Goal: Information Seeking & Learning: Learn about a topic

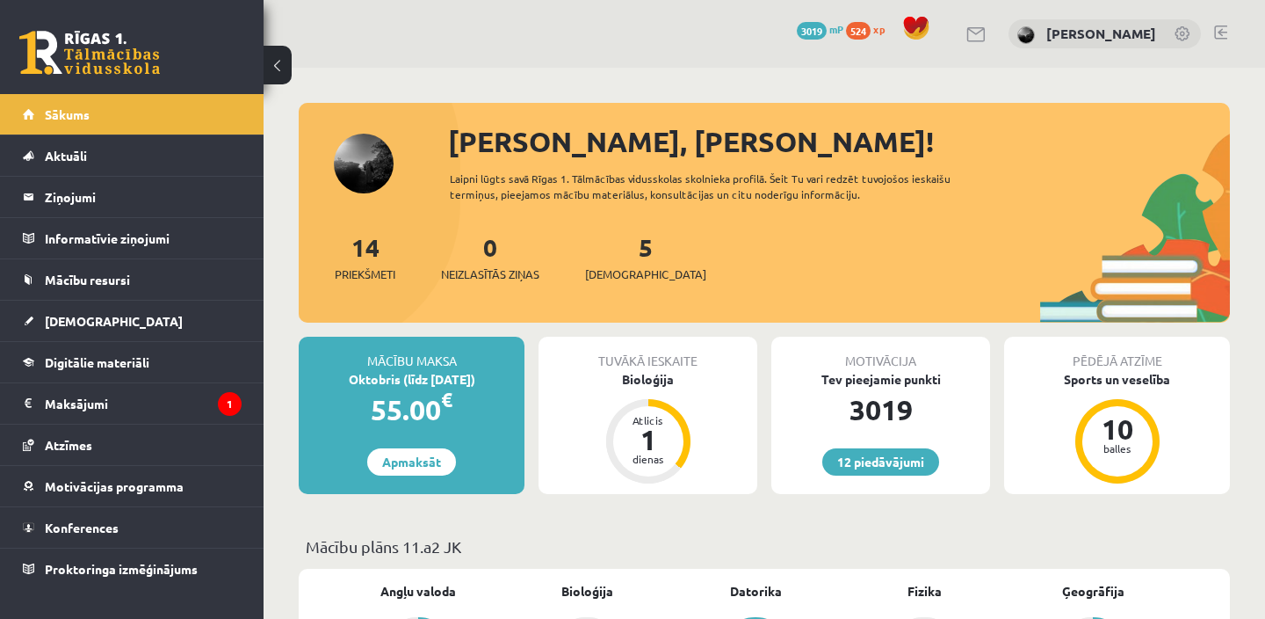
click at [610, 261] on div "5 Ieskaites" at bounding box center [645, 255] width 121 height 54
click at [658, 380] on div "Bioloģija" at bounding box center [648, 379] width 219 height 18
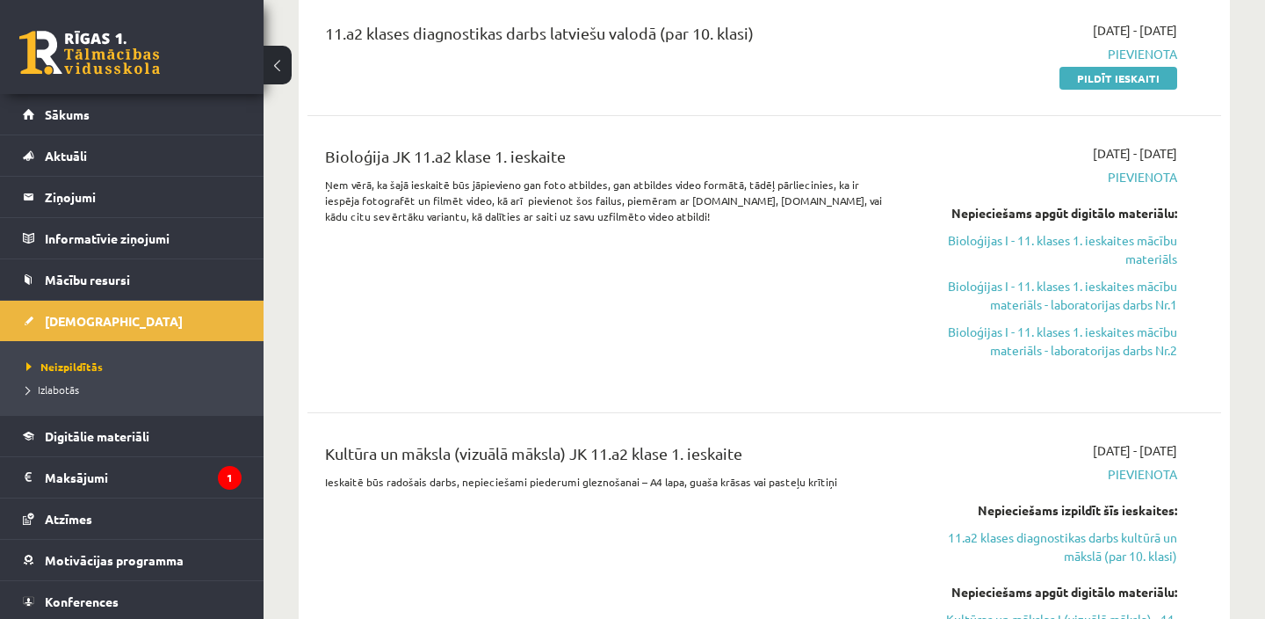
scroll to position [828, 0]
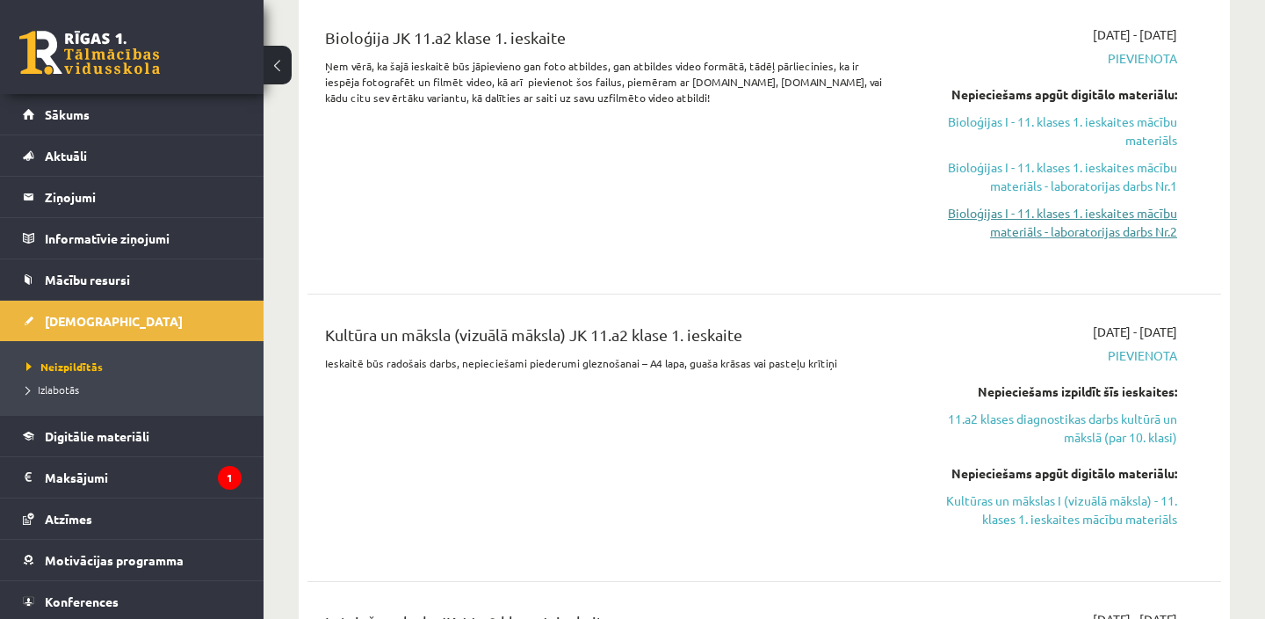
click at [1155, 230] on link "Bioloģijas I - 11. klases 1. ieskaites mācību materiāls - laboratorijas darbs N…" at bounding box center [1044, 222] width 266 height 37
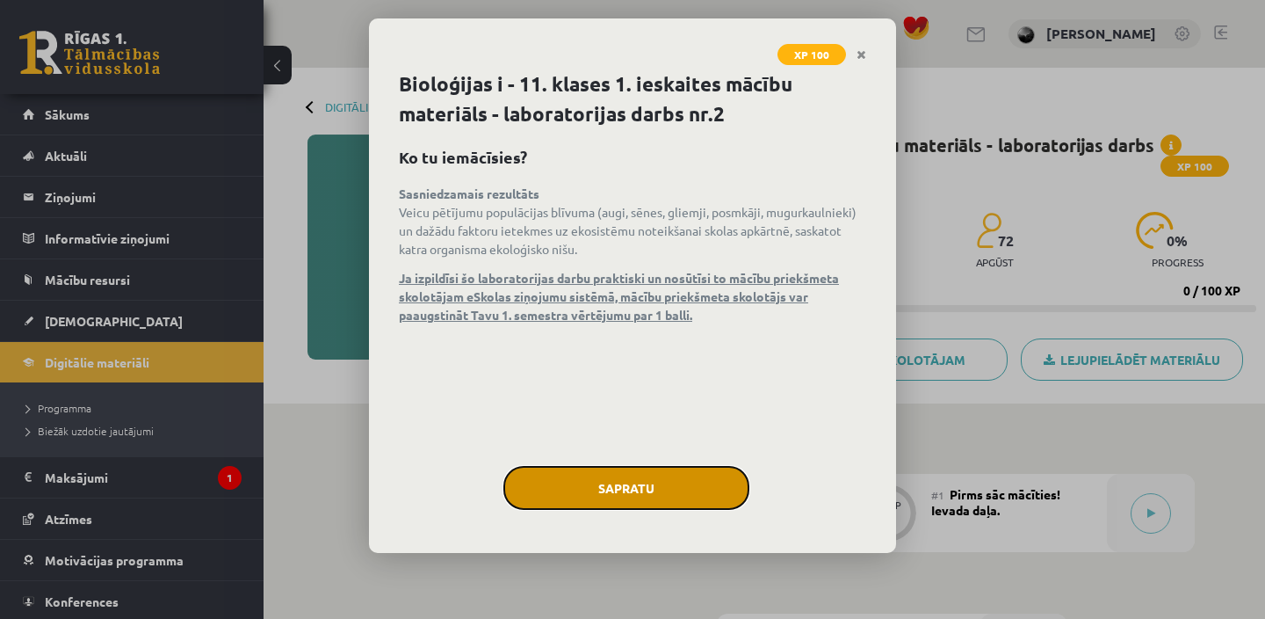
click at [694, 500] on button "Sapratu" at bounding box center [627, 488] width 246 height 44
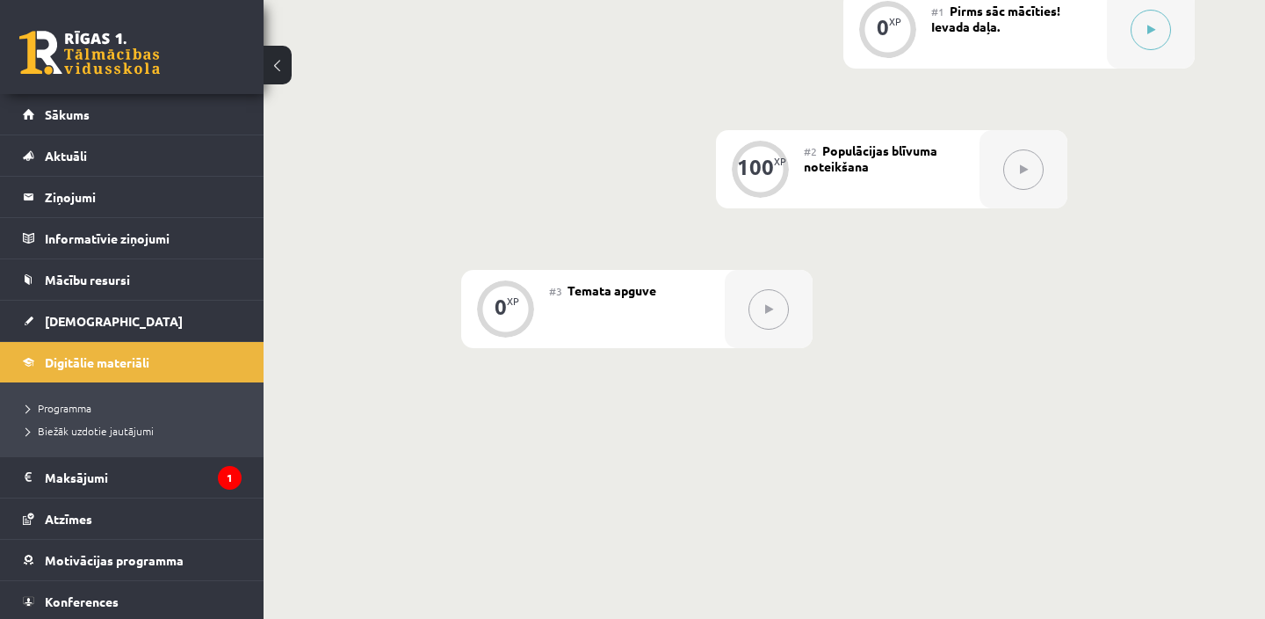
scroll to position [487, 0]
click at [1144, 32] on button at bounding box center [1151, 26] width 40 height 40
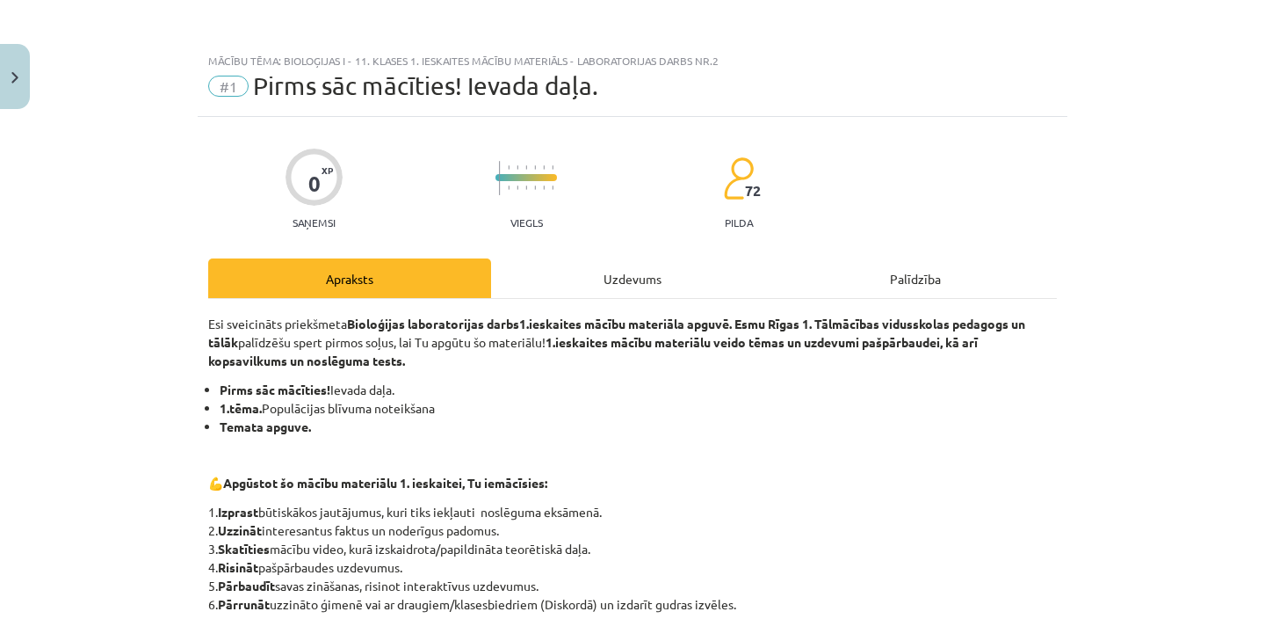
click at [593, 275] on div "Uzdevums" at bounding box center [632, 278] width 283 height 40
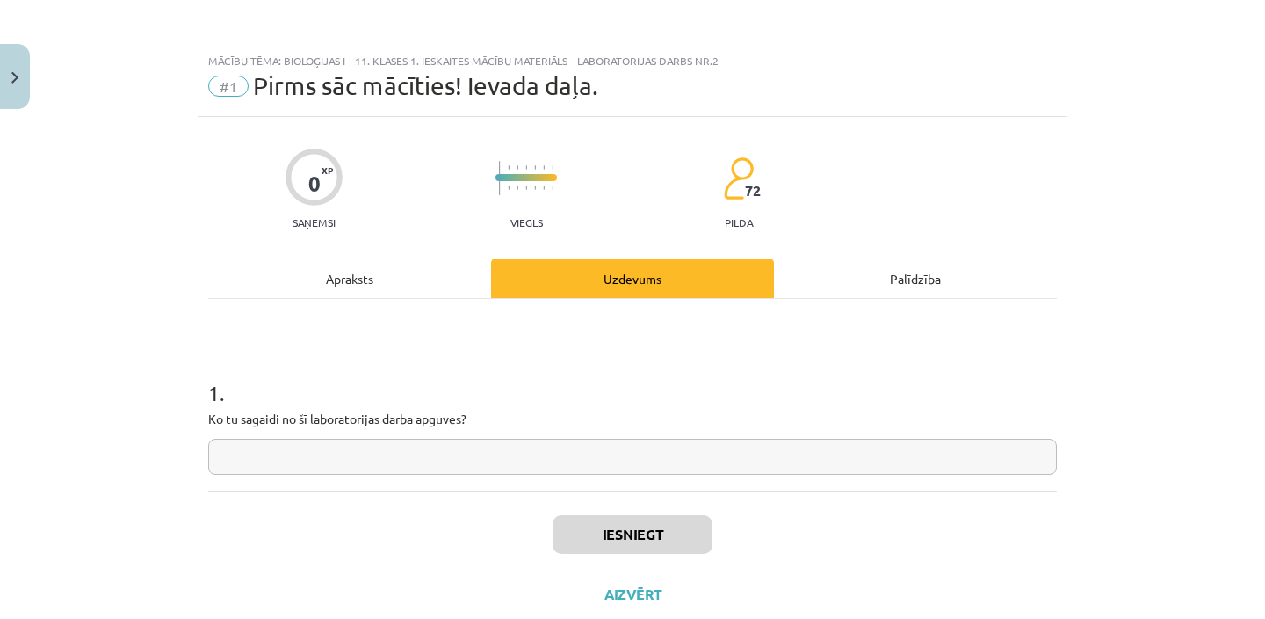
scroll to position [44, 0]
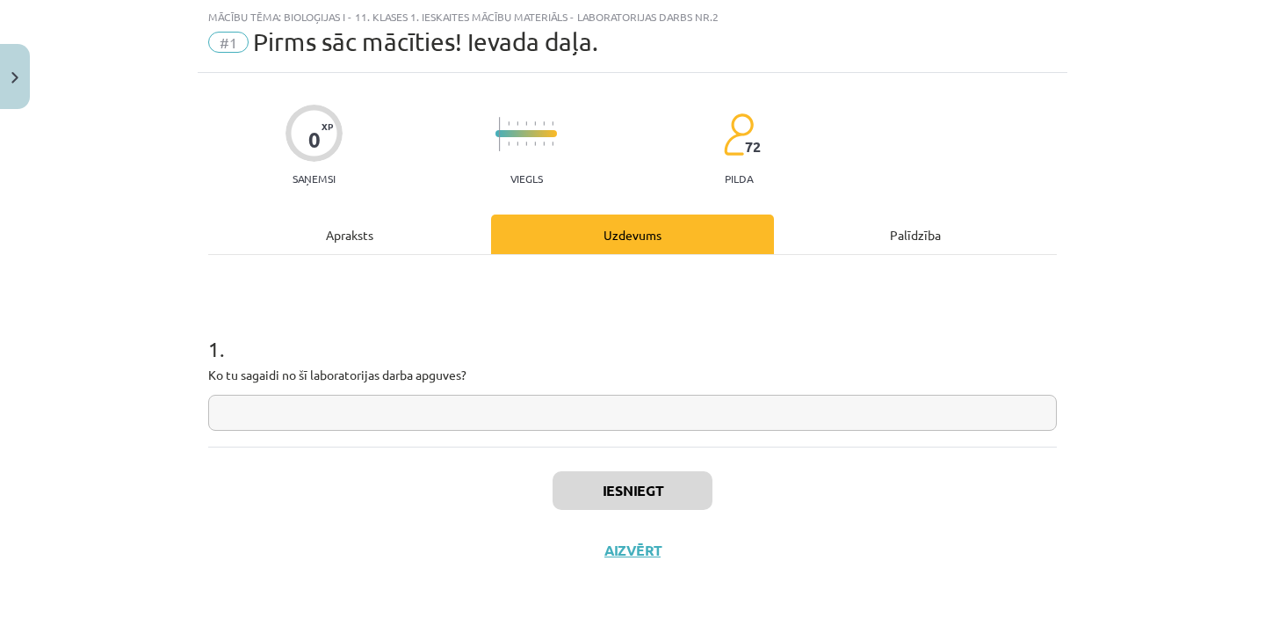
click at [594, 414] on input "text" at bounding box center [632, 413] width 849 height 36
type input "*"
click at [456, 238] on div "Apraksts" at bounding box center [349, 234] width 283 height 40
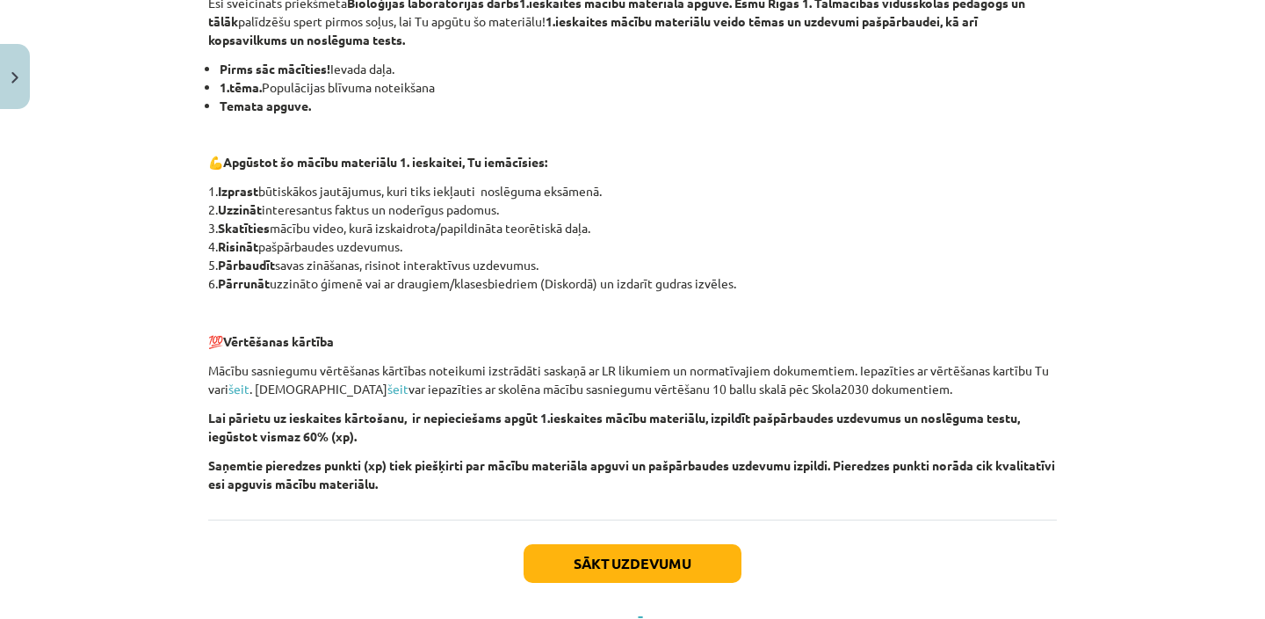
scroll to position [399, 0]
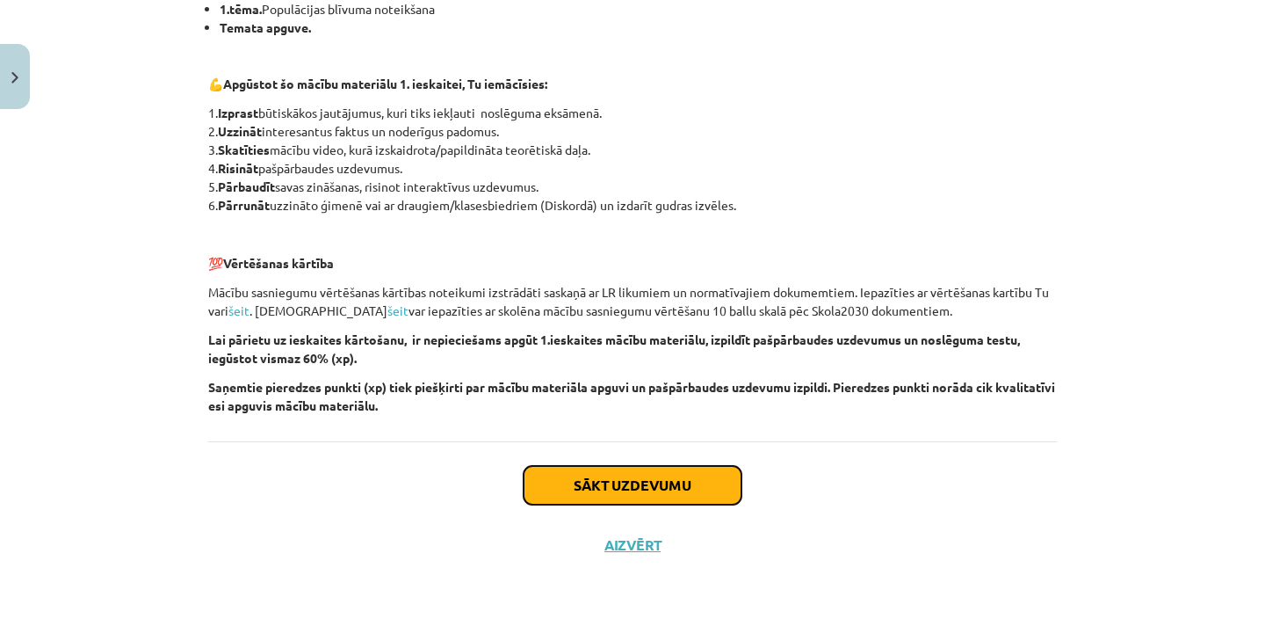
click at [591, 487] on button "Sākt uzdevumu" at bounding box center [633, 485] width 218 height 39
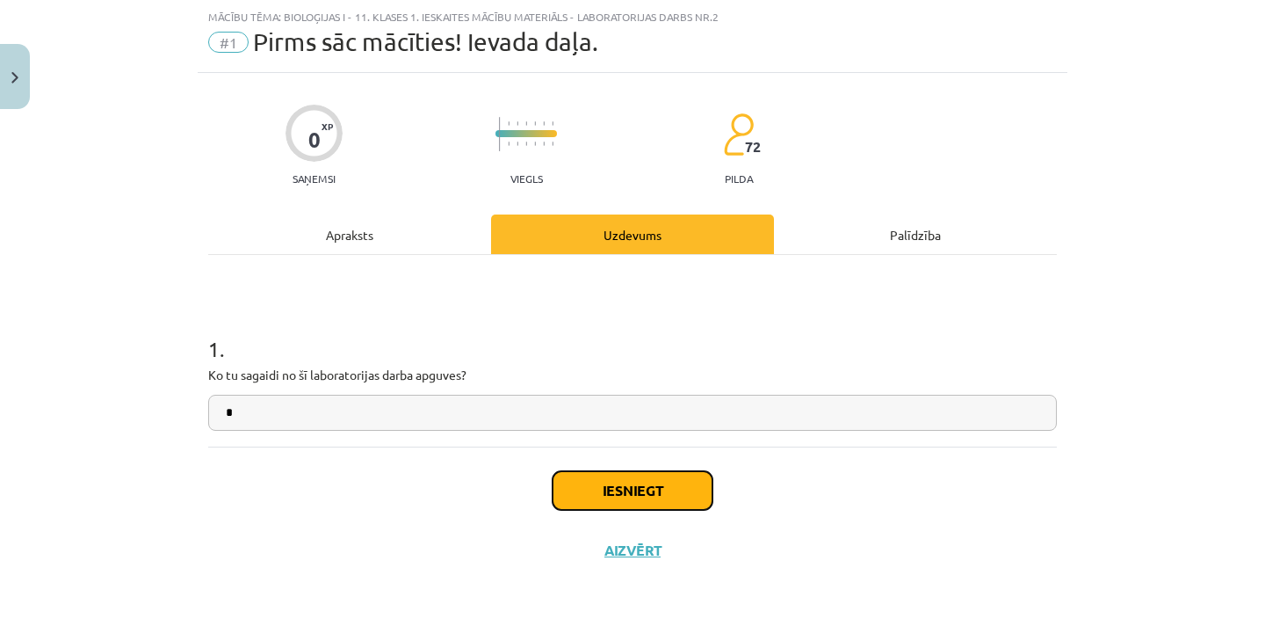
click at [591, 490] on button "Iesniegt" at bounding box center [633, 490] width 160 height 39
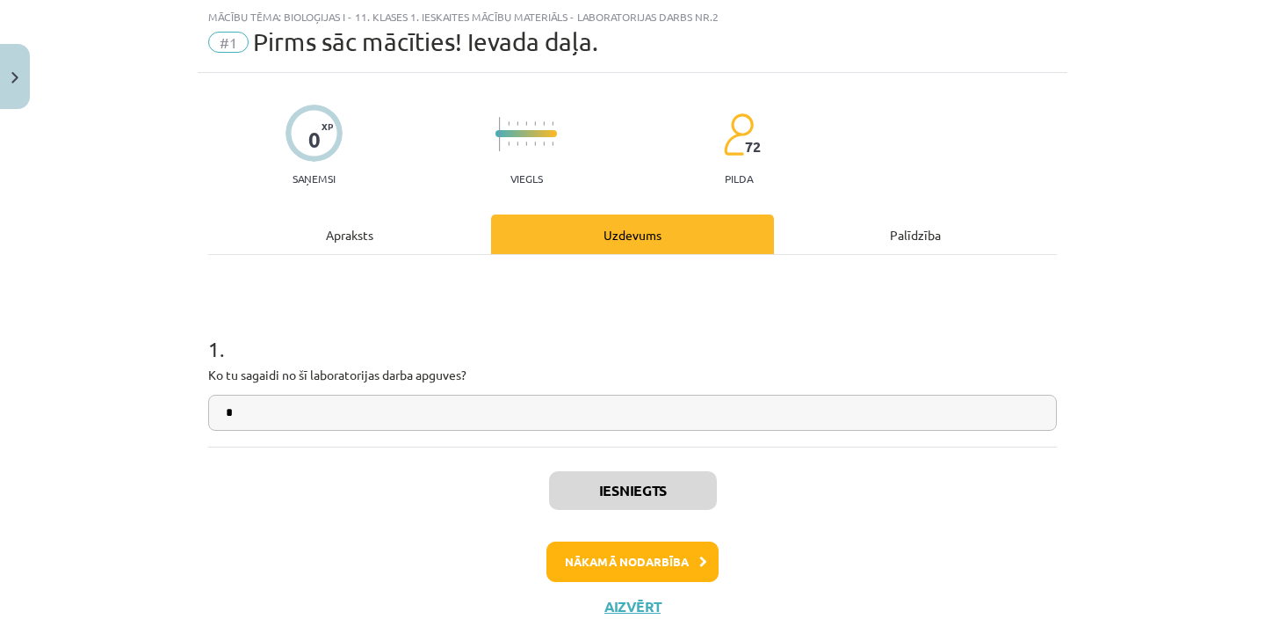
scroll to position [526, 0]
click at [632, 559] on button "Nākamā nodarbība" at bounding box center [633, 561] width 172 height 40
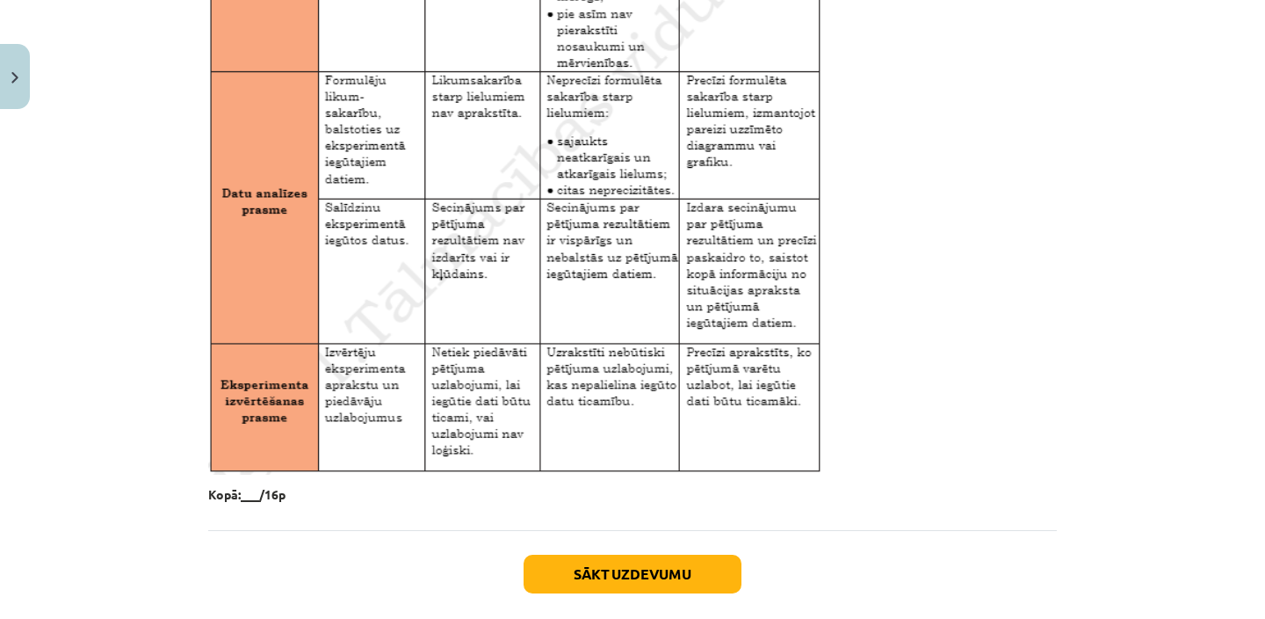
scroll to position [2936, 0]
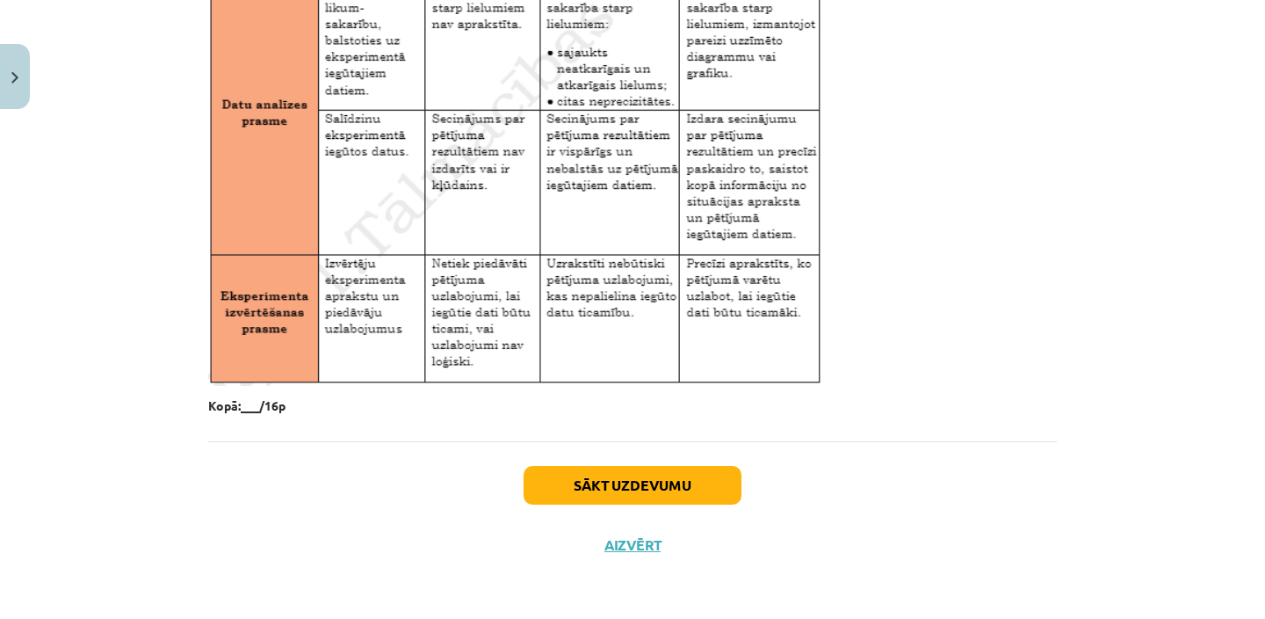
click at [634, 533] on div "Sākt uzdevumu Aizvērt" at bounding box center [632, 502] width 849 height 123
click at [636, 557] on div "Sākt uzdevumu Aizvērt" at bounding box center [632, 502] width 849 height 123
click at [636, 550] on button "Aizvērt" at bounding box center [632, 545] width 67 height 18
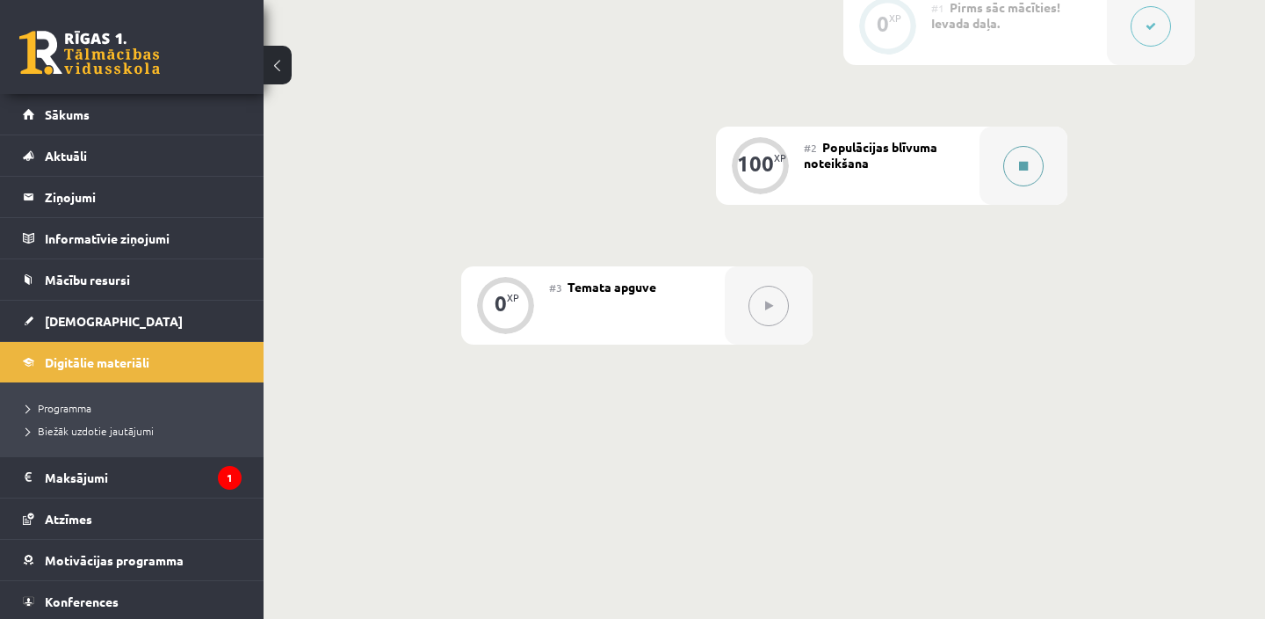
click at [1023, 185] on button at bounding box center [1024, 166] width 40 height 40
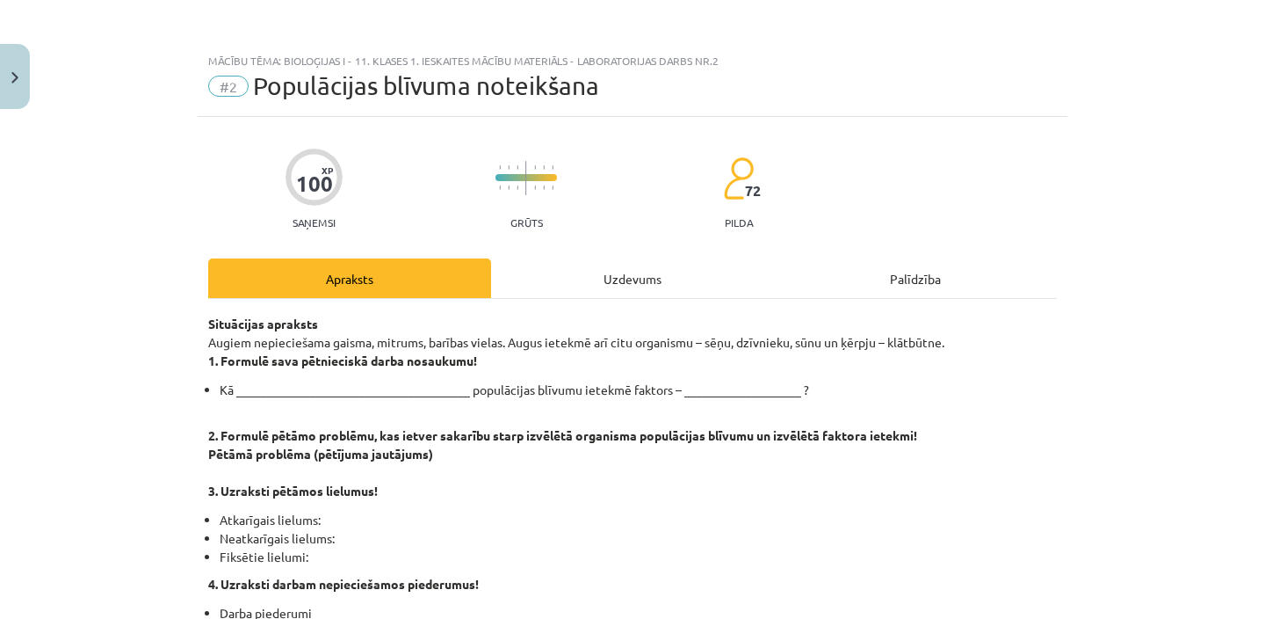
click at [678, 282] on div "Uzdevums" at bounding box center [632, 278] width 283 height 40
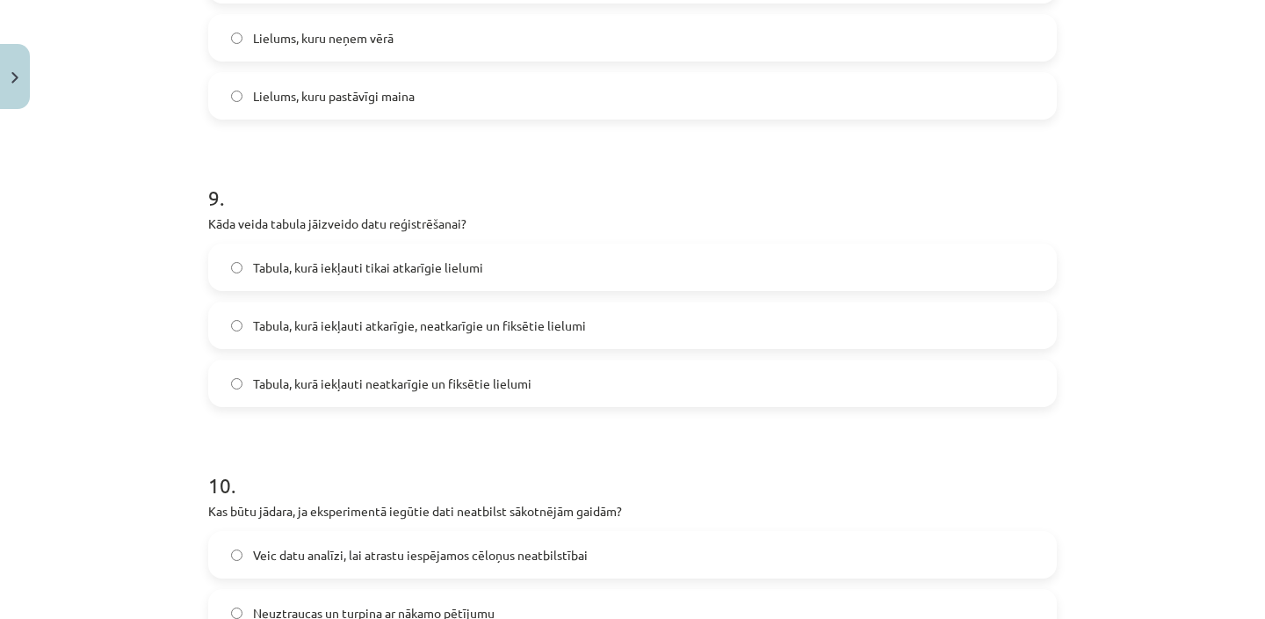
scroll to position [2773, 0]
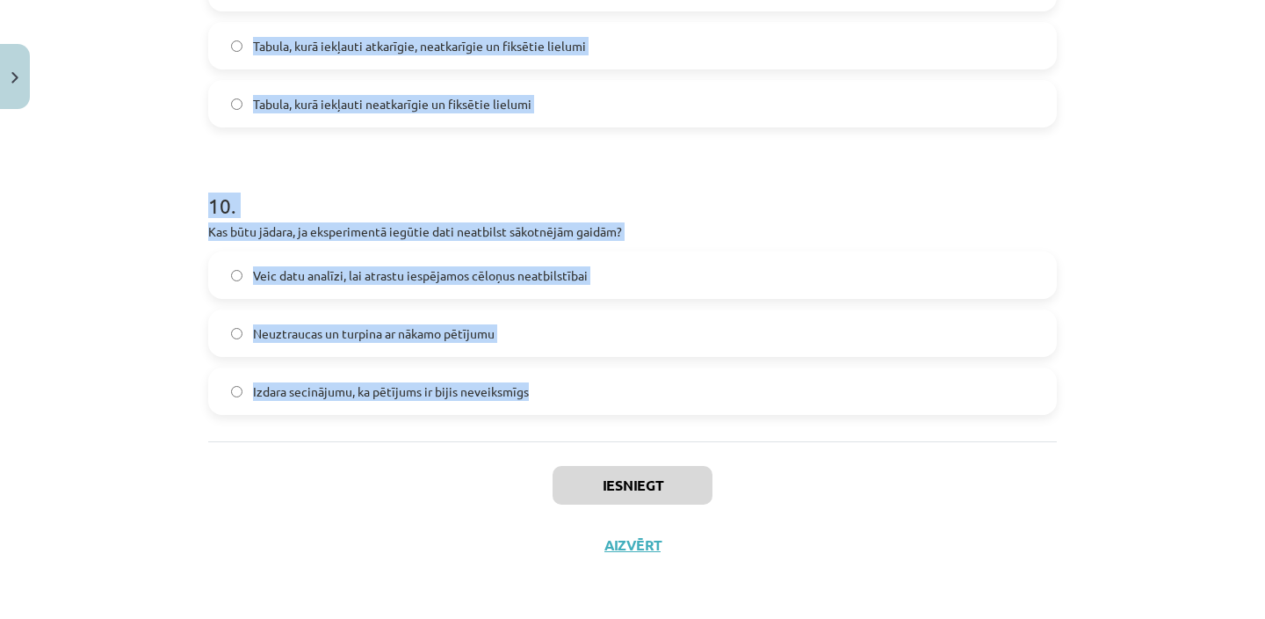
drag, startPoint x: 197, startPoint y: 173, endPoint x: 566, endPoint y: 404, distance: 435.5
copy form "Kā var uzlabot pētījuma rezultātu ticamību? Veicot eksperimentu vairākas reizes…"
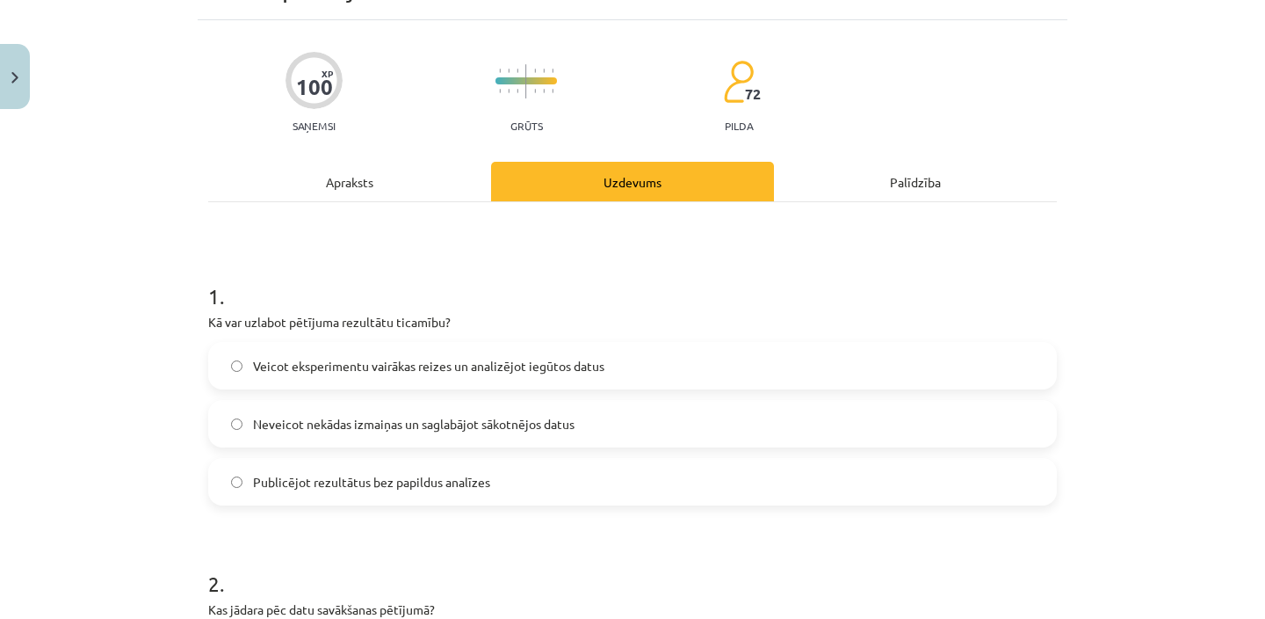
scroll to position [95, 0]
click at [589, 366] on span "Veicot eksperimentu vairākas reizes un analizējot iegūtos datus" at bounding box center [429, 368] width 352 height 18
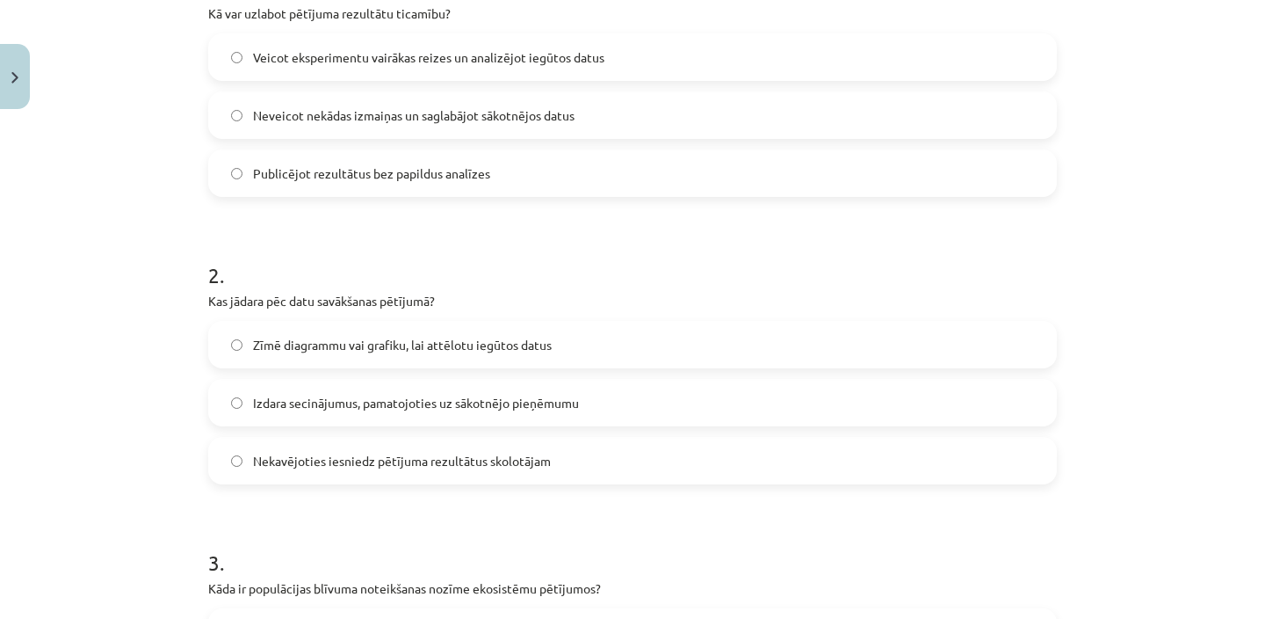
scroll to position [408, 0]
click at [583, 349] on label "Zīmē diagrammu vai grafiku, lai attēlotu iegūtos datus" at bounding box center [632, 342] width 845 height 44
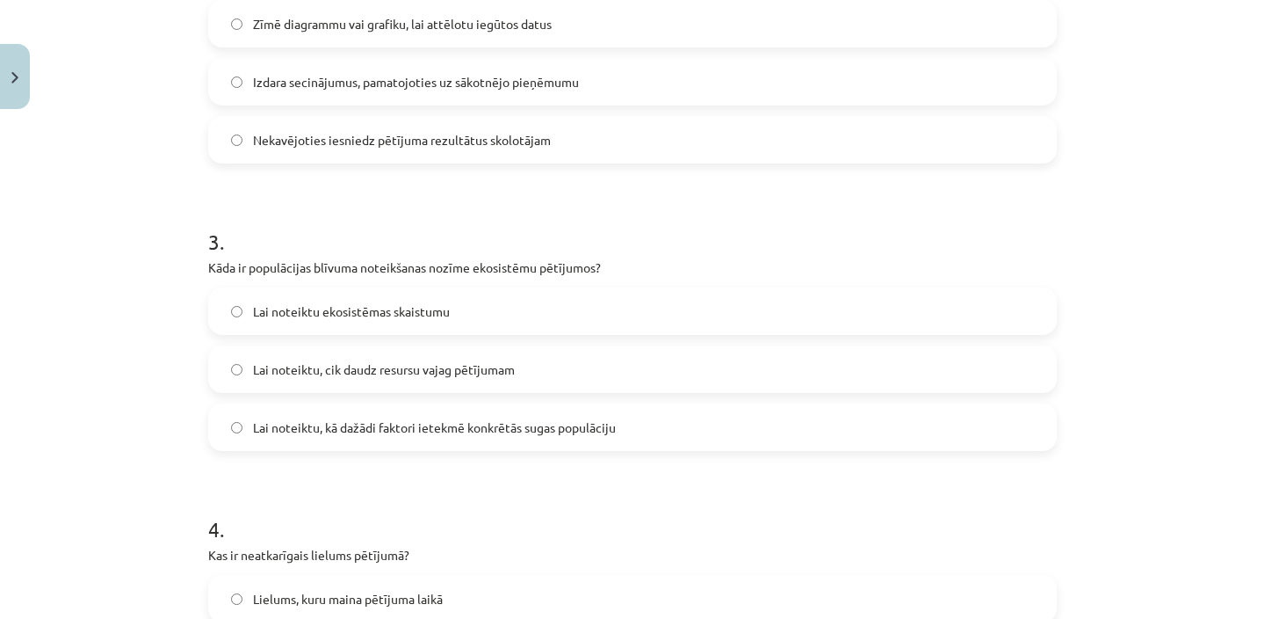
scroll to position [777, 0]
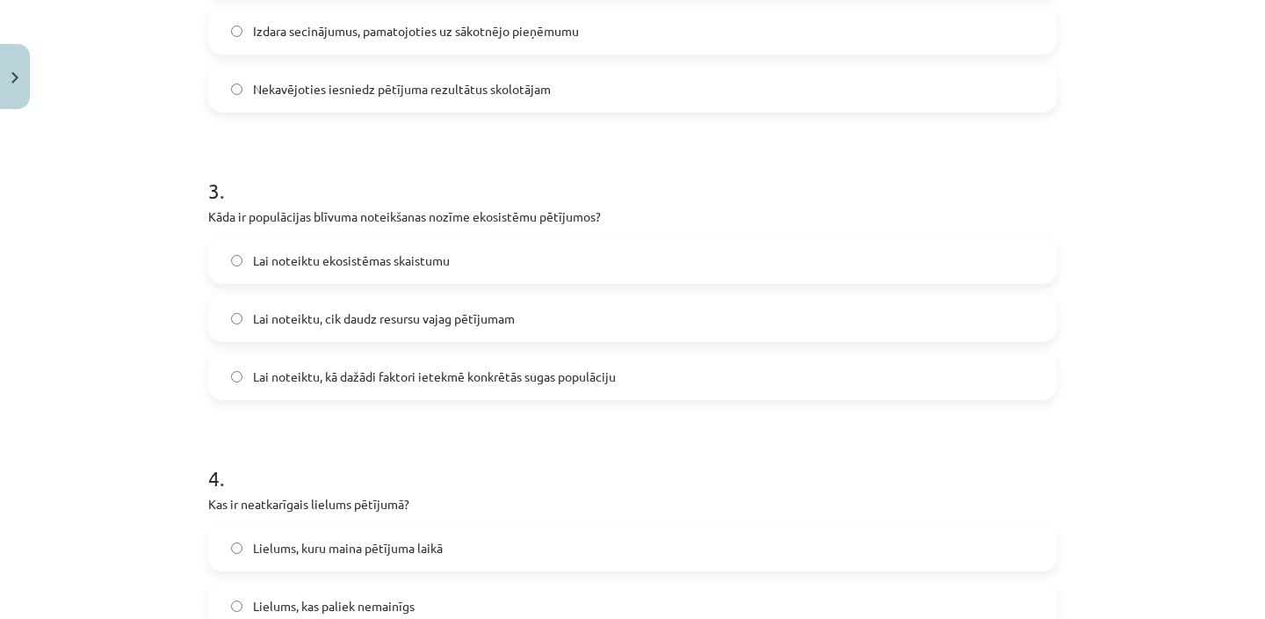
click at [497, 380] on span "Lai noteiktu, kā dažādi faktori ietekmē konkrētās sugas populāciju" at bounding box center [434, 376] width 363 height 18
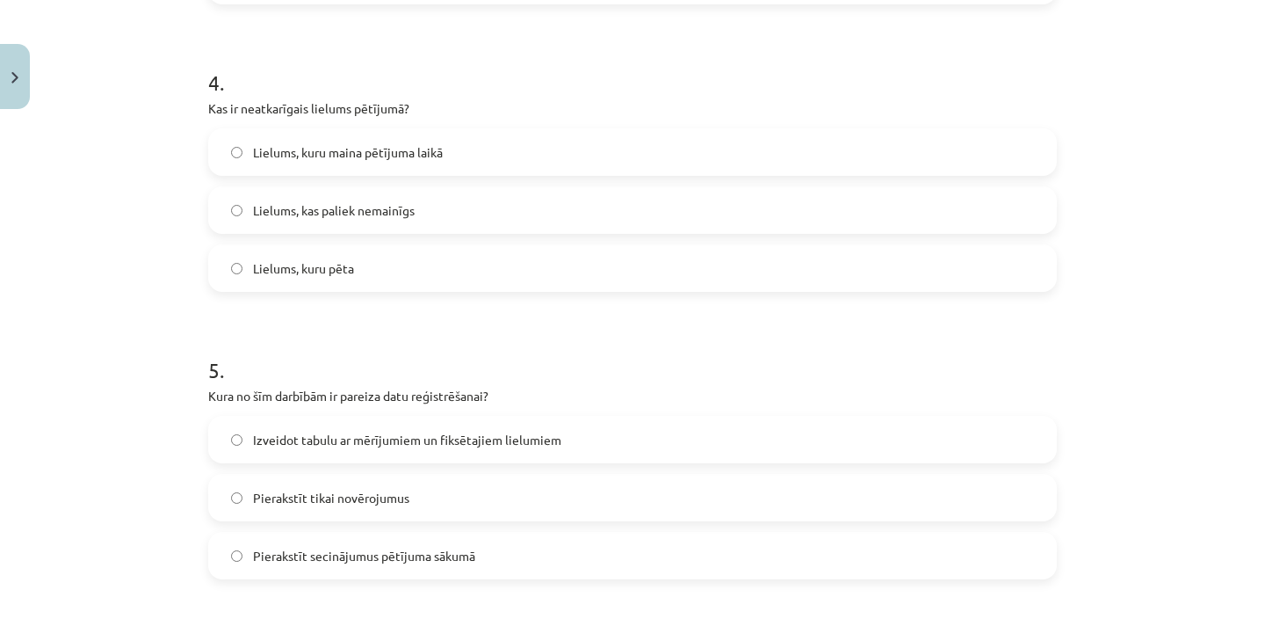
scroll to position [1178, 0]
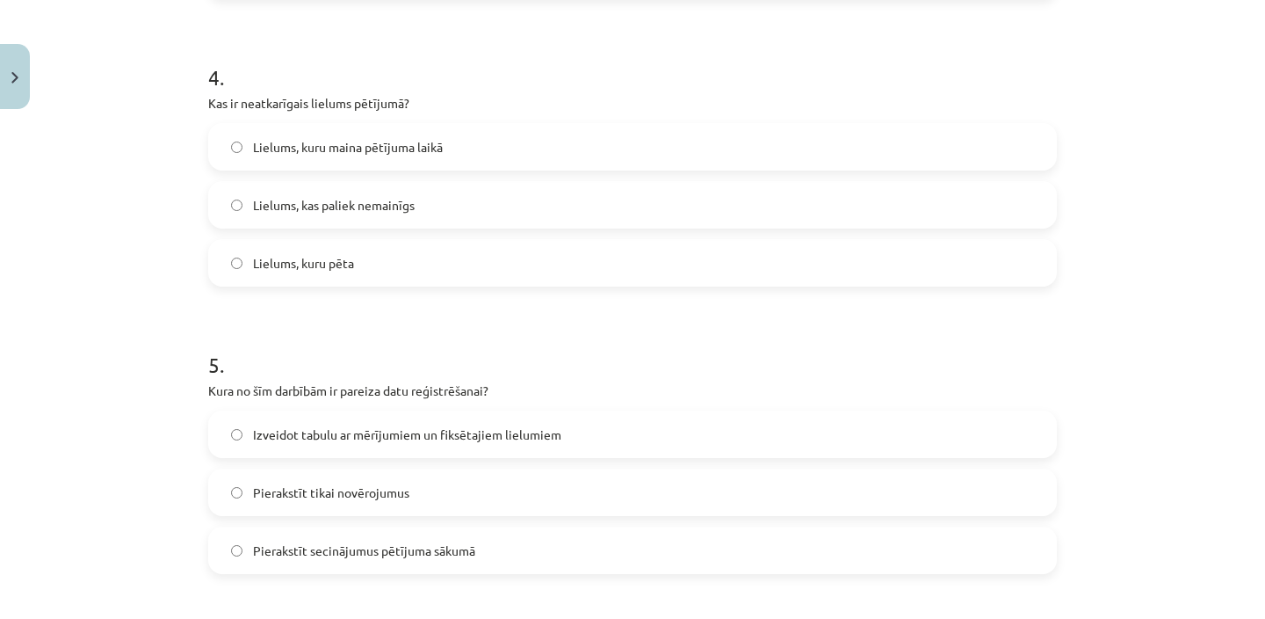
click at [537, 146] on label "Lielums, kuru maina pētījuma laikā" at bounding box center [632, 147] width 845 height 44
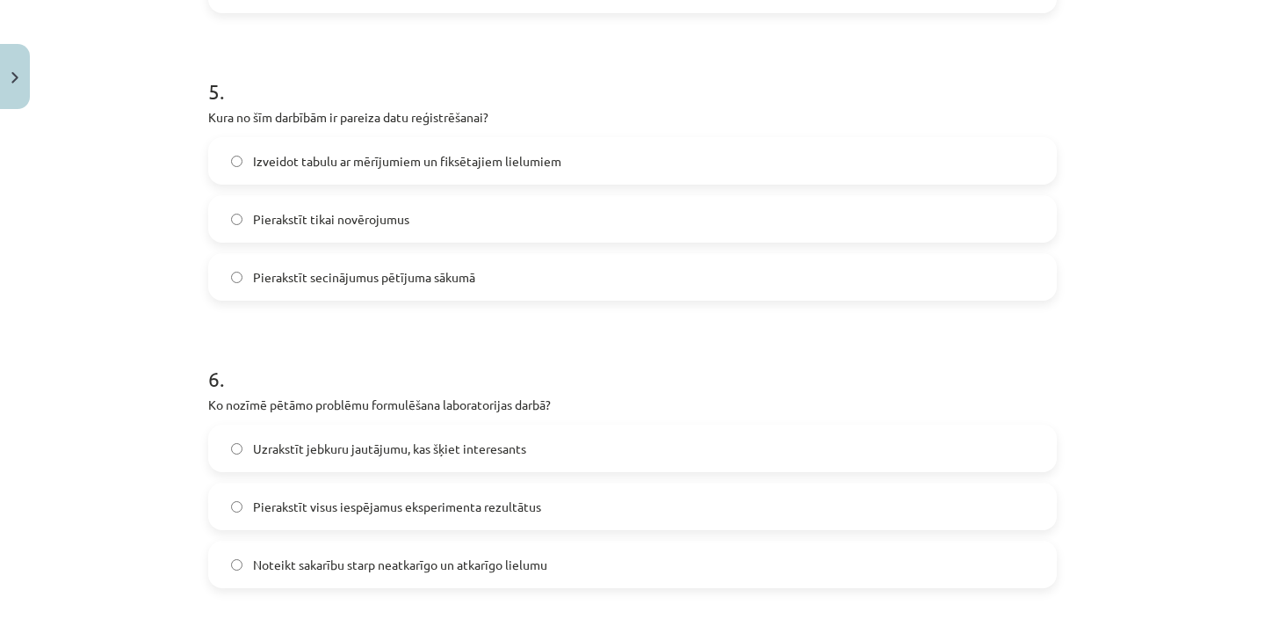
scroll to position [1461, 0]
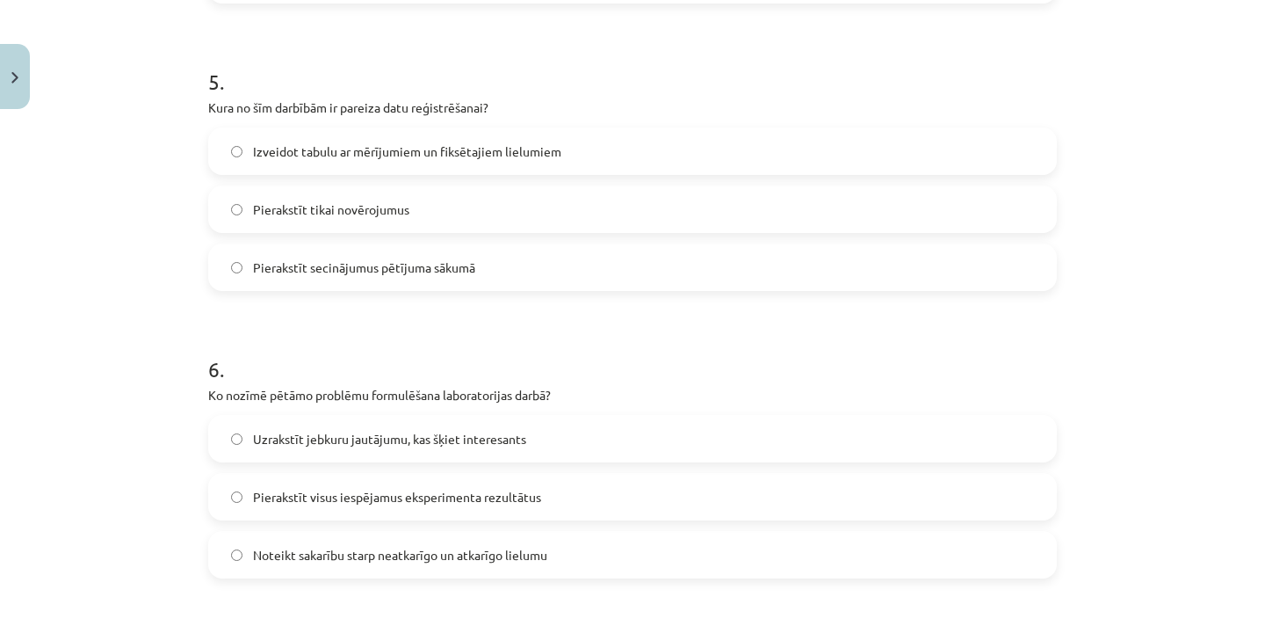
click at [534, 146] on span "Izveidot tabulu ar mērījumiem un fiksētajiem lielumiem" at bounding box center [407, 151] width 308 height 18
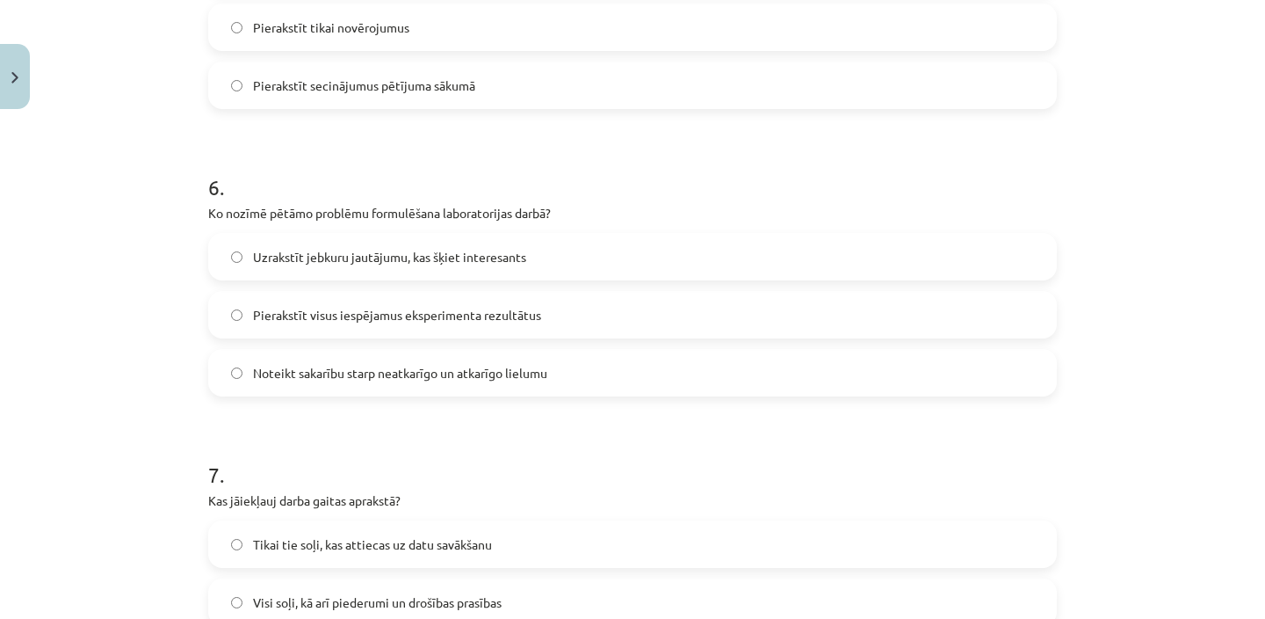
scroll to position [1682, 0]
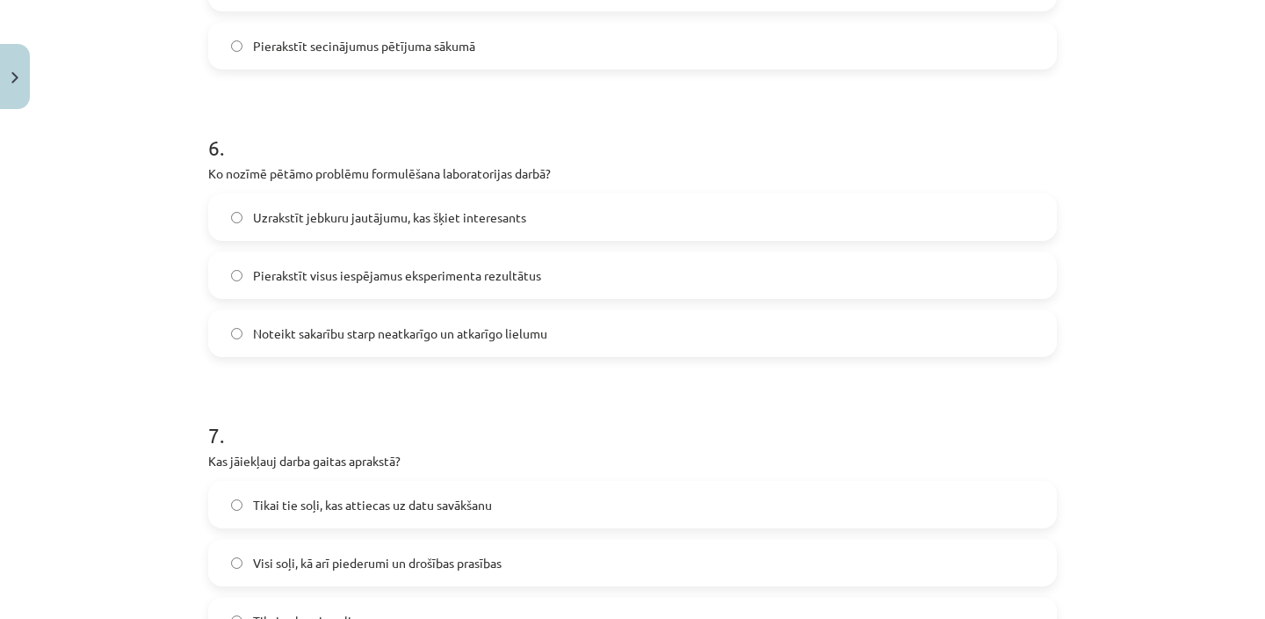
click at [519, 286] on label "Pierakstīt visus iespējamus eksperimenta rezultātus" at bounding box center [632, 275] width 845 height 44
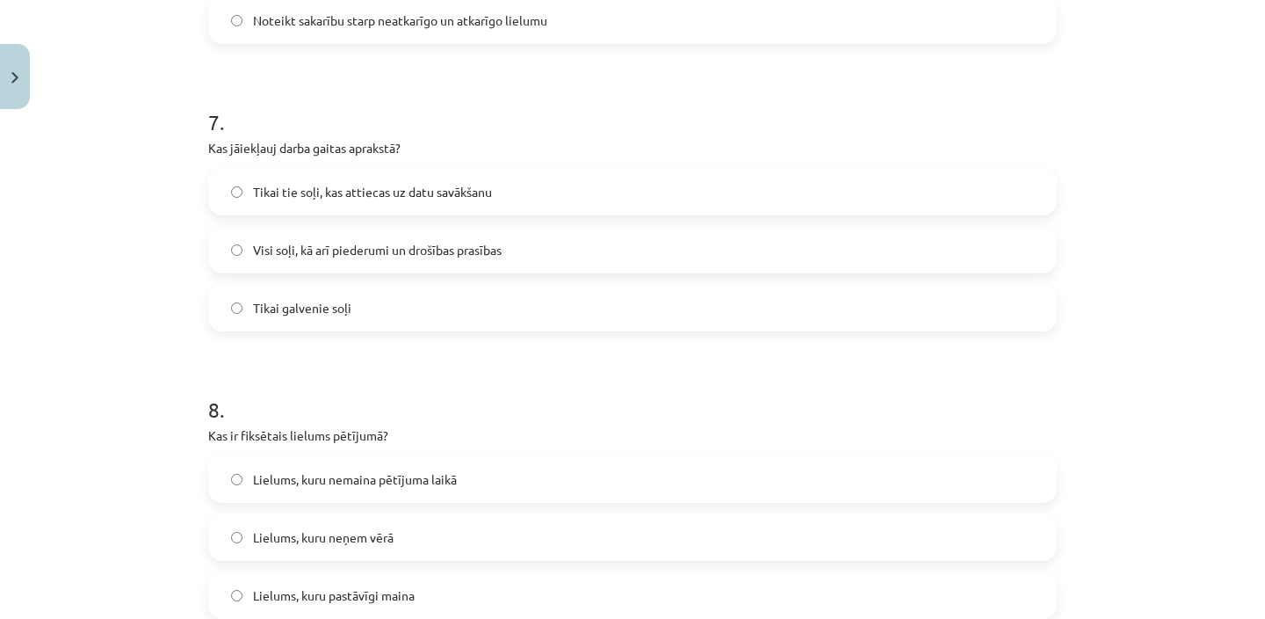
scroll to position [2000, 0]
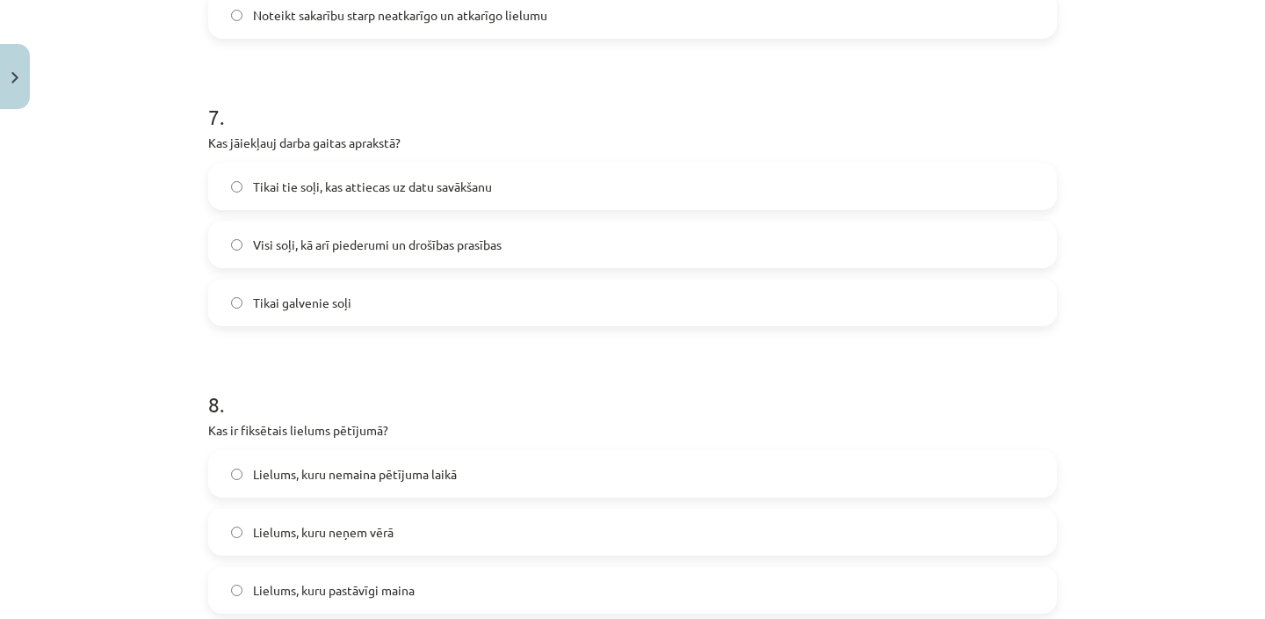
click at [516, 242] on label "Visi soļi, kā arī piederumi un drošības prasības" at bounding box center [632, 244] width 845 height 44
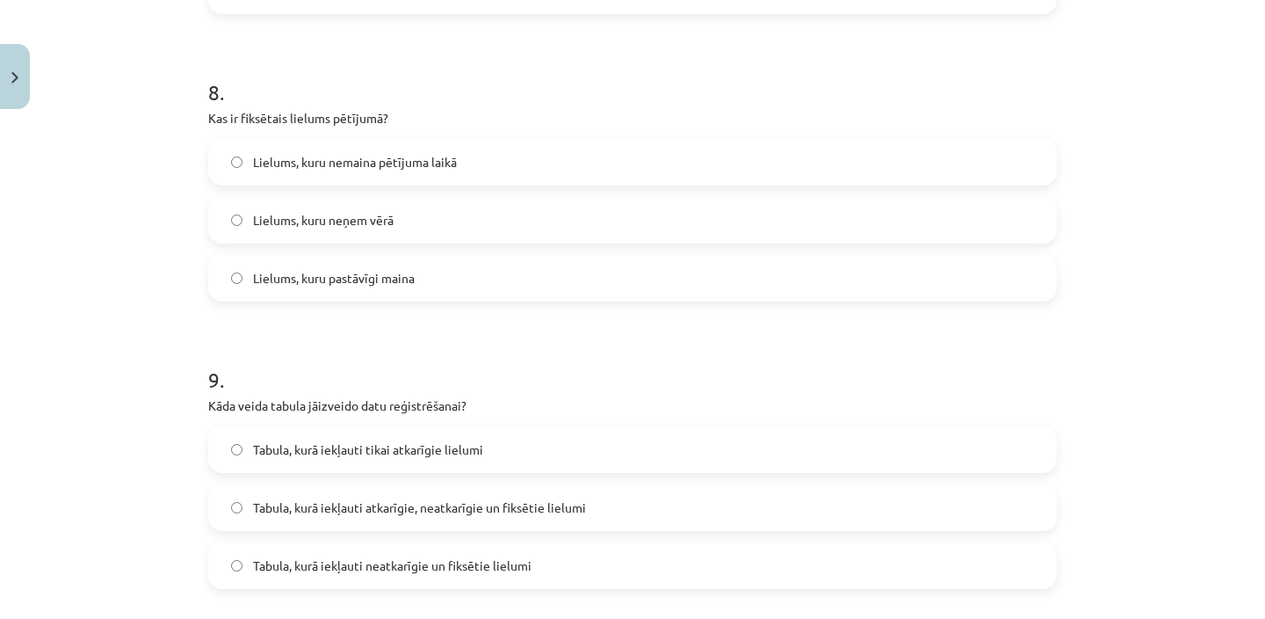
scroll to position [2311, 0]
click at [400, 505] on span "Tabula, kurā iekļauti atkarīgie, neatkarīgie un fiksētie lielumi" at bounding box center [419, 508] width 333 height 18
click at [579, 166] on label "Lielums, kuru nemaina pētījuma laikā" at bounding box center [632, 163] width 845 height 44
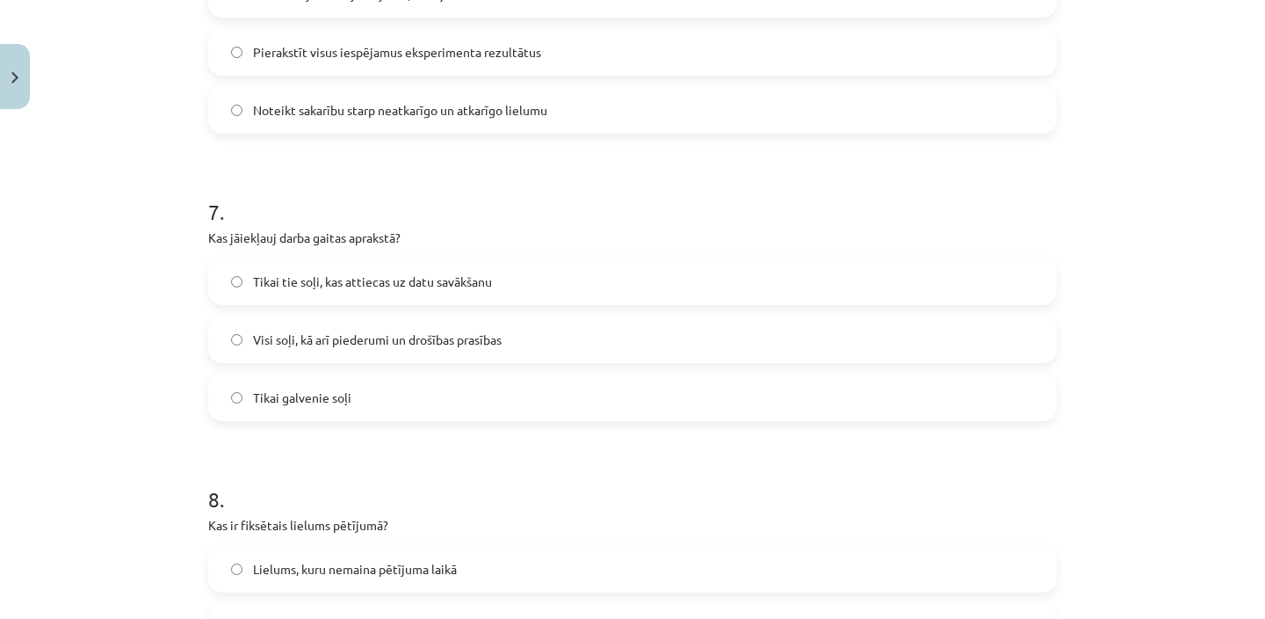
scroll to position [1821, 0]
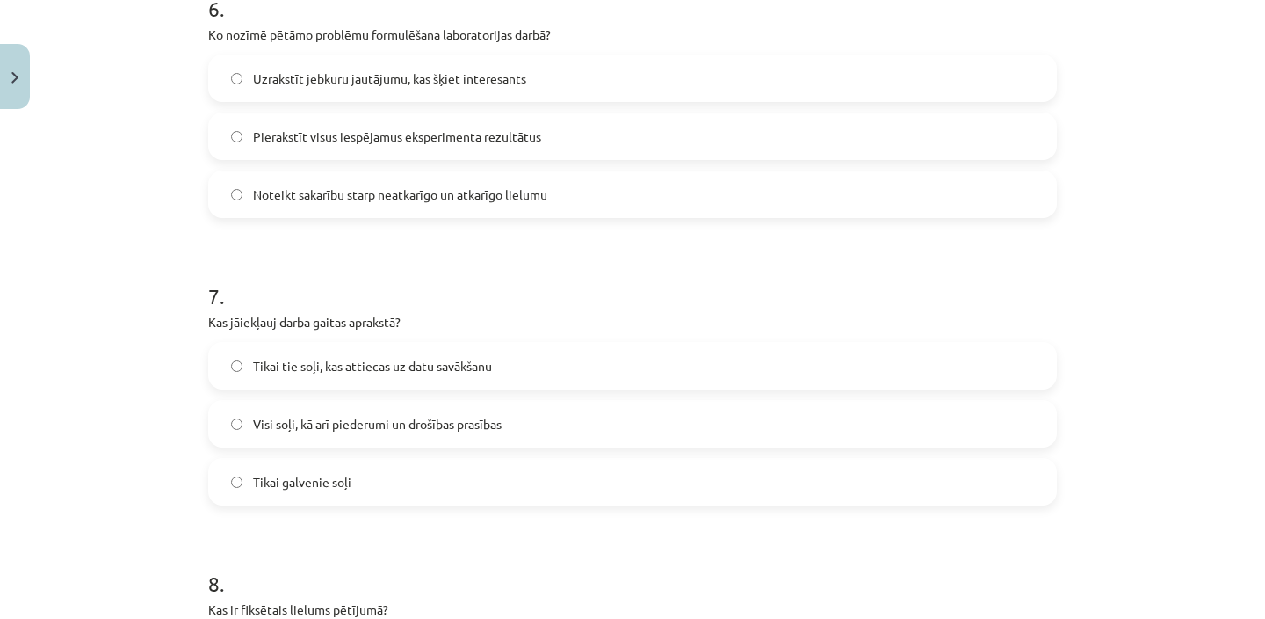
click at [575, 199] on label "Noteikt sakarību starp neatkarīgo un atkarīgo lielumu" at bounding box center [632, 194] width 845 height 44
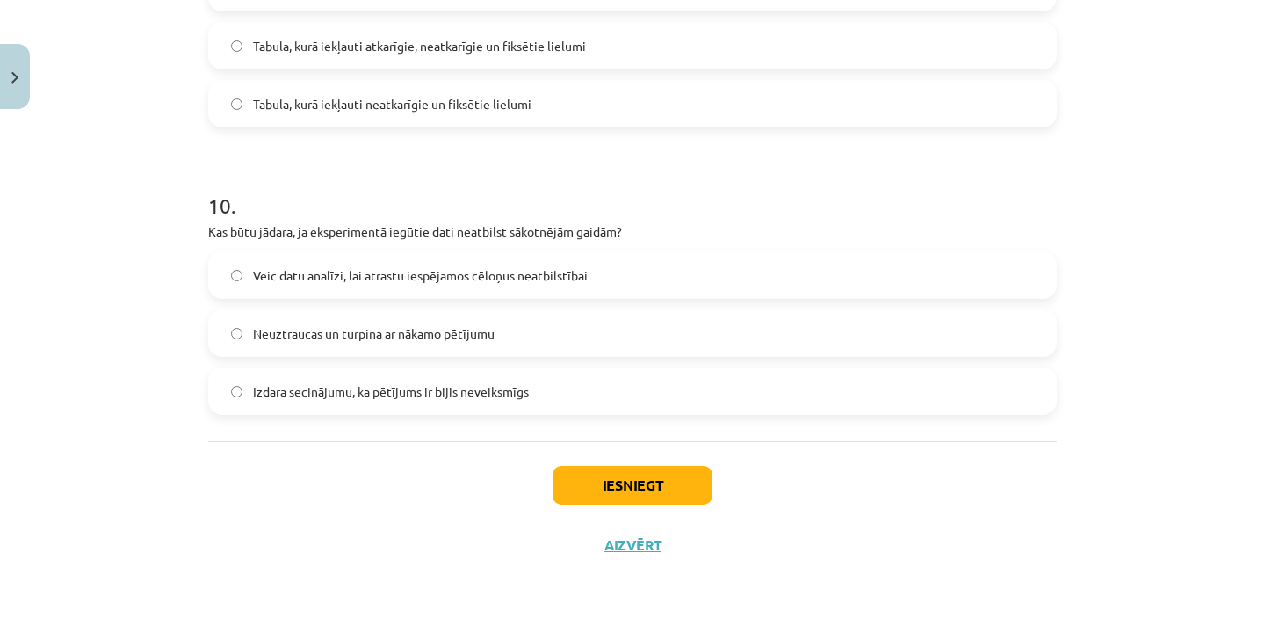
scroll to position [2773, 0]
click at [406, 279] on span "Veic datu analīzi, lai atrastu iespējamos cēloņus neatbilstībai" at bounding box center [420, 276] width 335 height 18
click at [619, 468] on button "Iesniegt" at bounding box center [633, 486] width 160 height 39
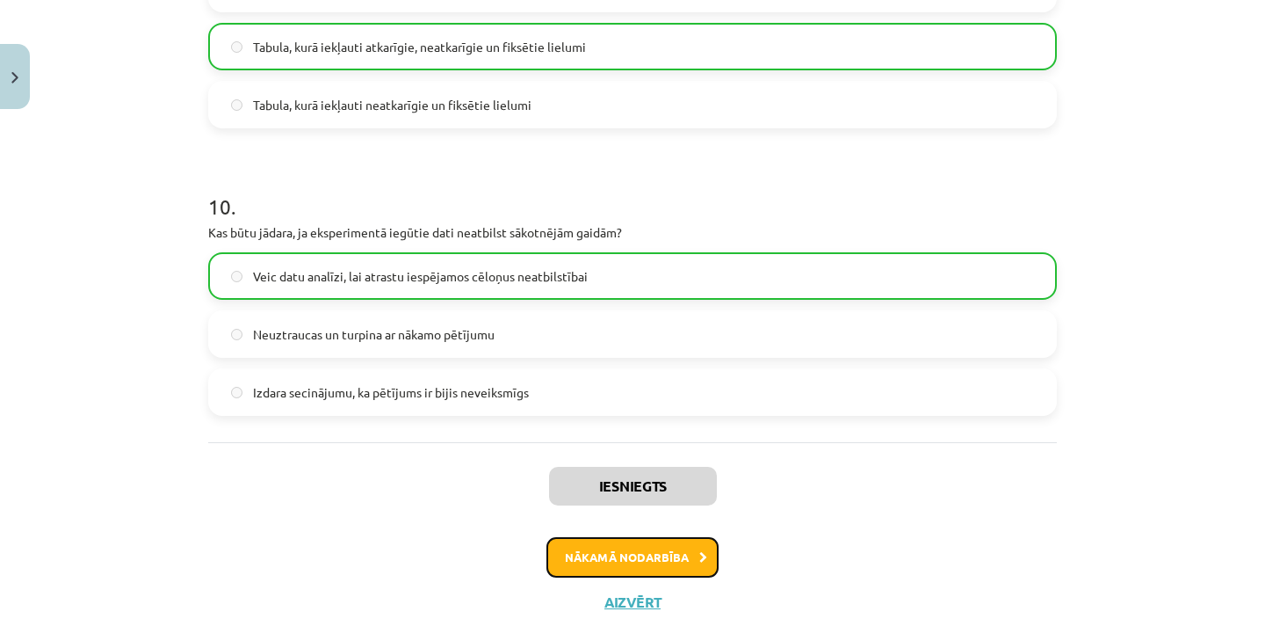
click at [637, 568] on button "Nākamā nodarbība" at bounding box center [633, 557] width 172 height 40
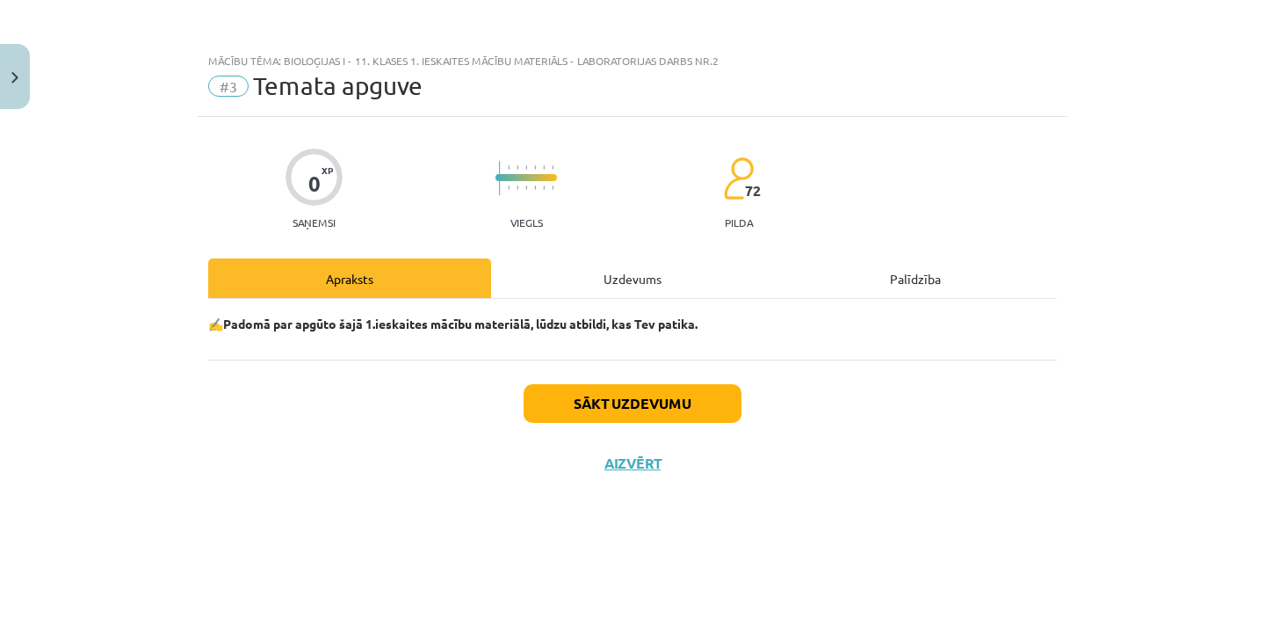
scroll to position [0, 0]
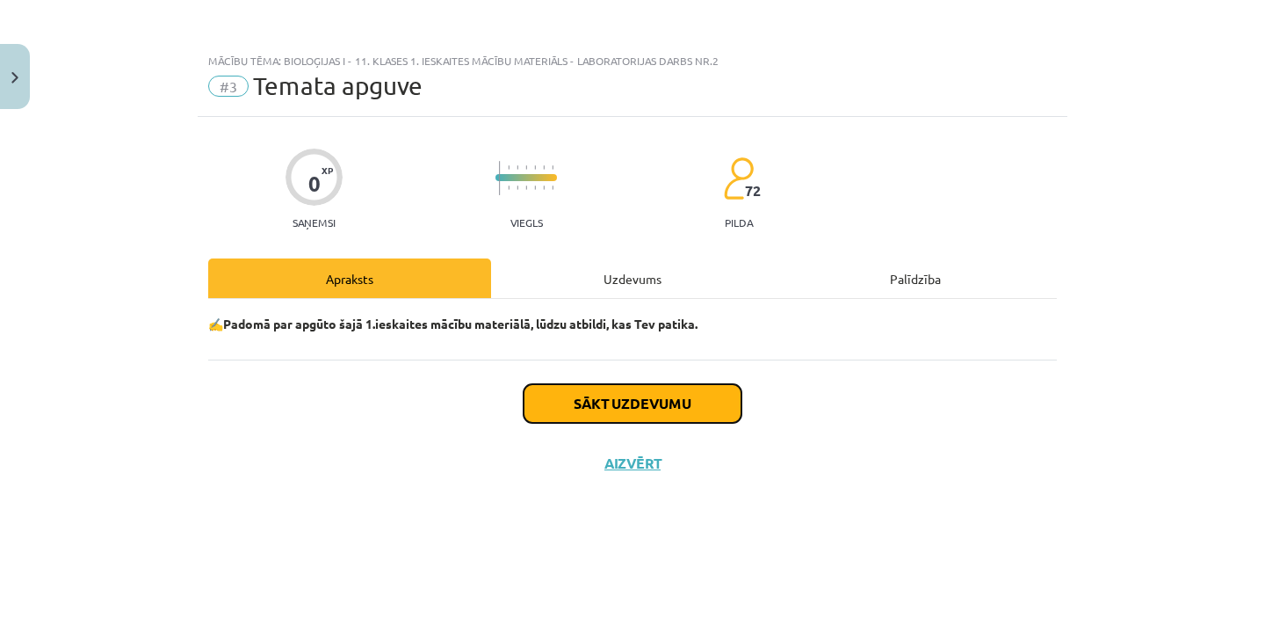
click at [658, 398] on button "Sākt uzdevumu" at bounding box center [633, 403] width 218 height 39
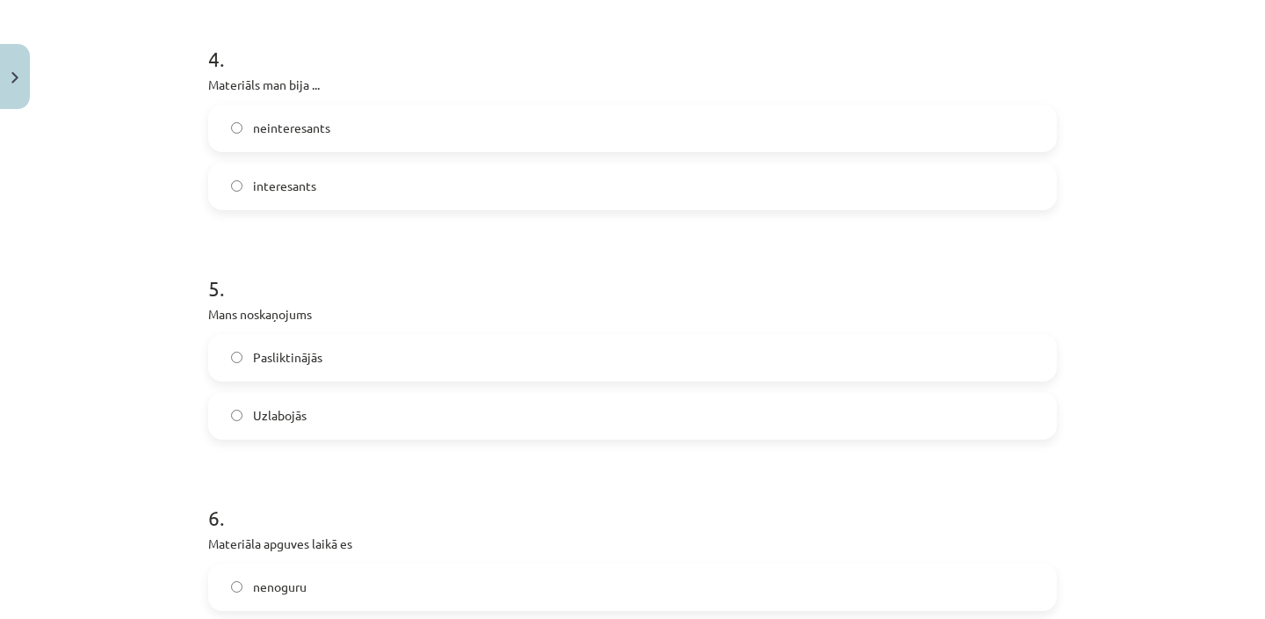
scroll to position [1574, 0]
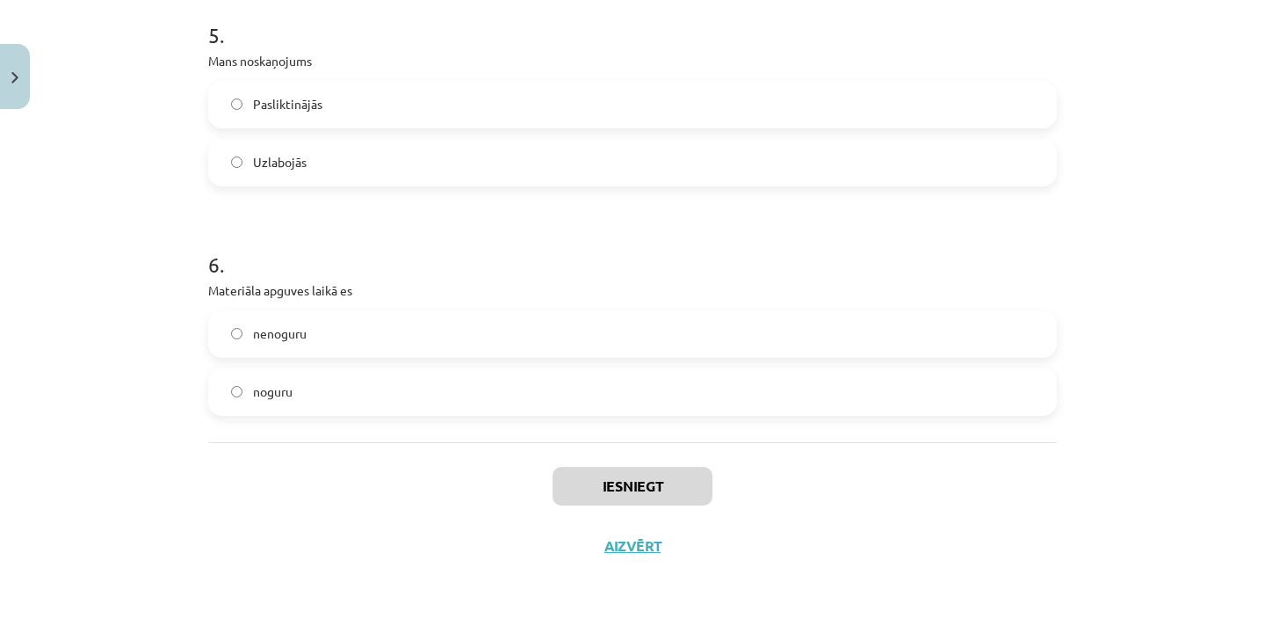
click at [624, 408] on label "noguru" at bounding box center [632, 392] width 845 height 44
click at [621, 488] on button "Iesniegt" at bounding box center [633, 486] width 160 height 39
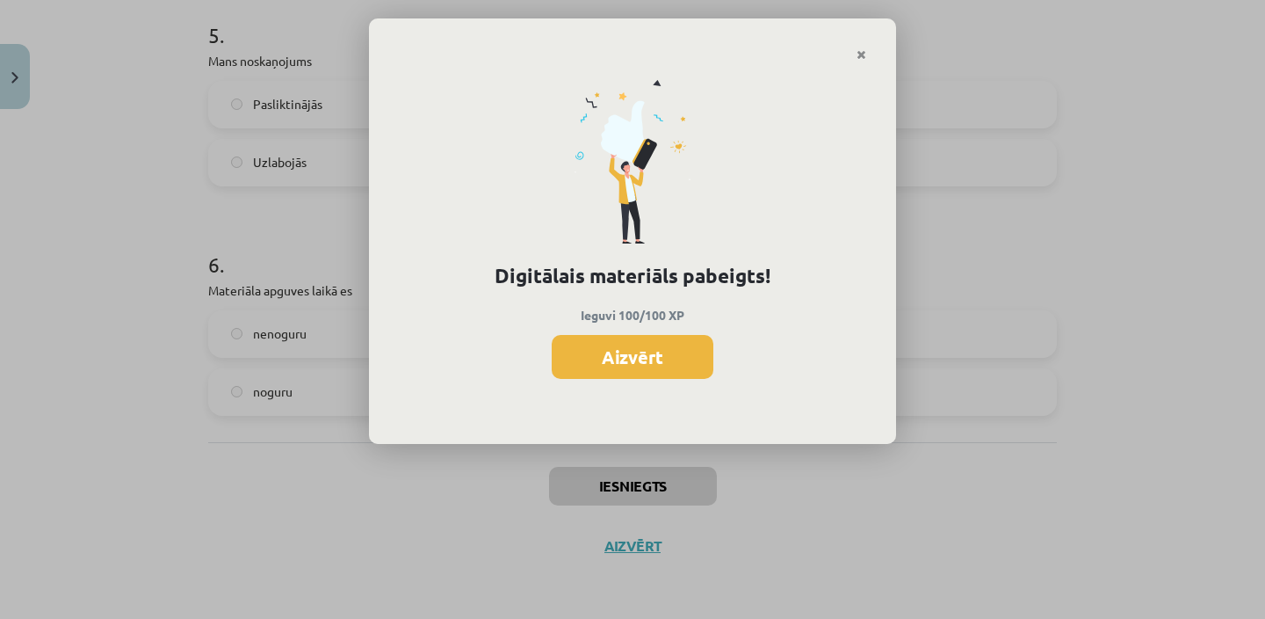
scroll to position [487, 0]
click at [686, 333] on div "Digitālais materiāls pabeigts! Ieguvi 100/100 XP Aizvērt" at bounding box center [632, 253] width 527 height 383
click at [672, 359] on button "Aizvērt" at bounding box center [633, 357] width 162 height 44
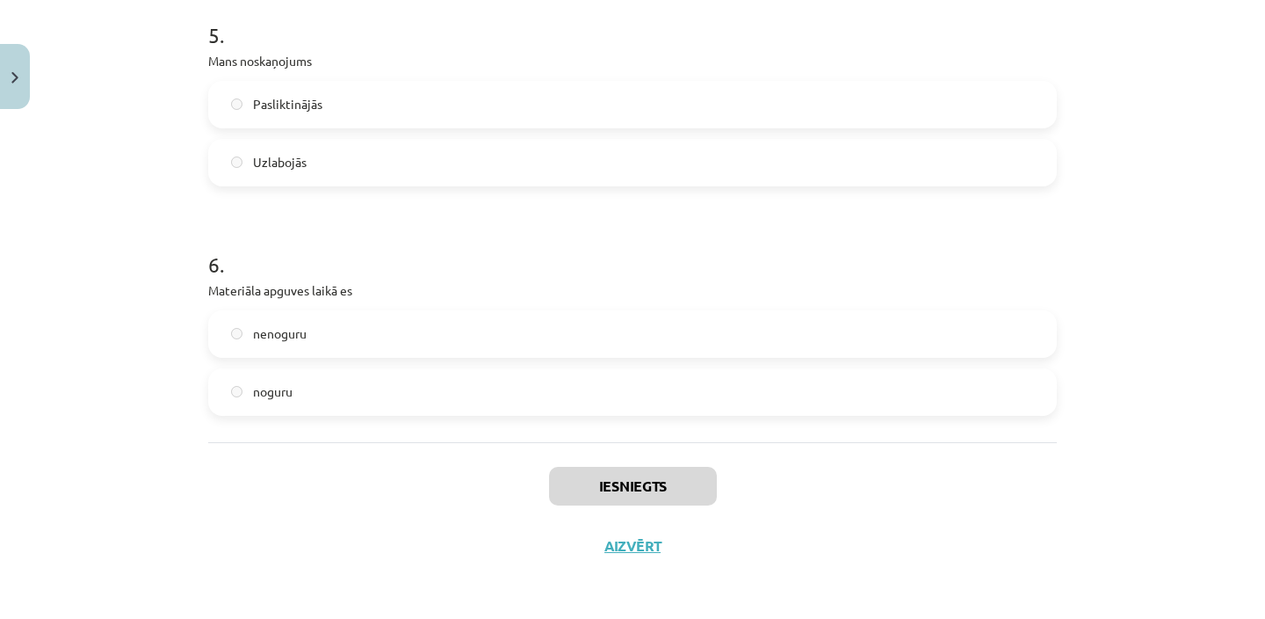
click at [638, 563] on div "Iesniegts Aizvērt" at bounding box center [632, 503] width 849 height 123
click at [637, 537] on button "Aizvērt" at bounding box center [632, 546] width 67 height 18
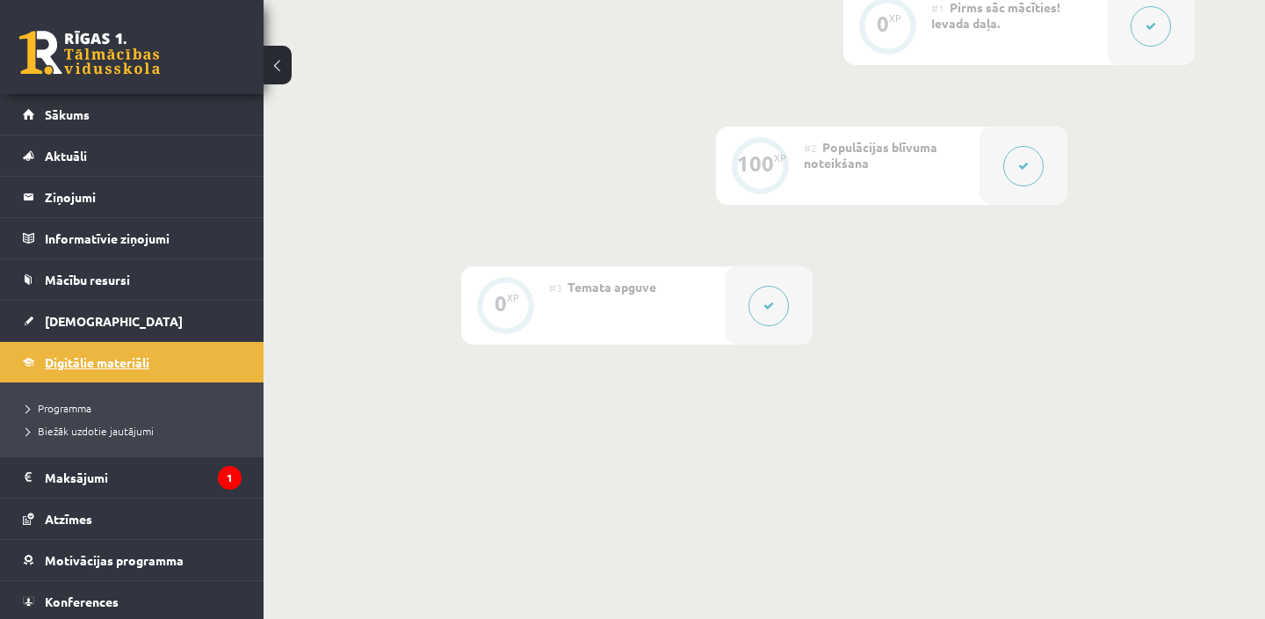
click at [97, 367] on span "Digitālie materiāli" at bounding box center [97, 362] width 105 height 16
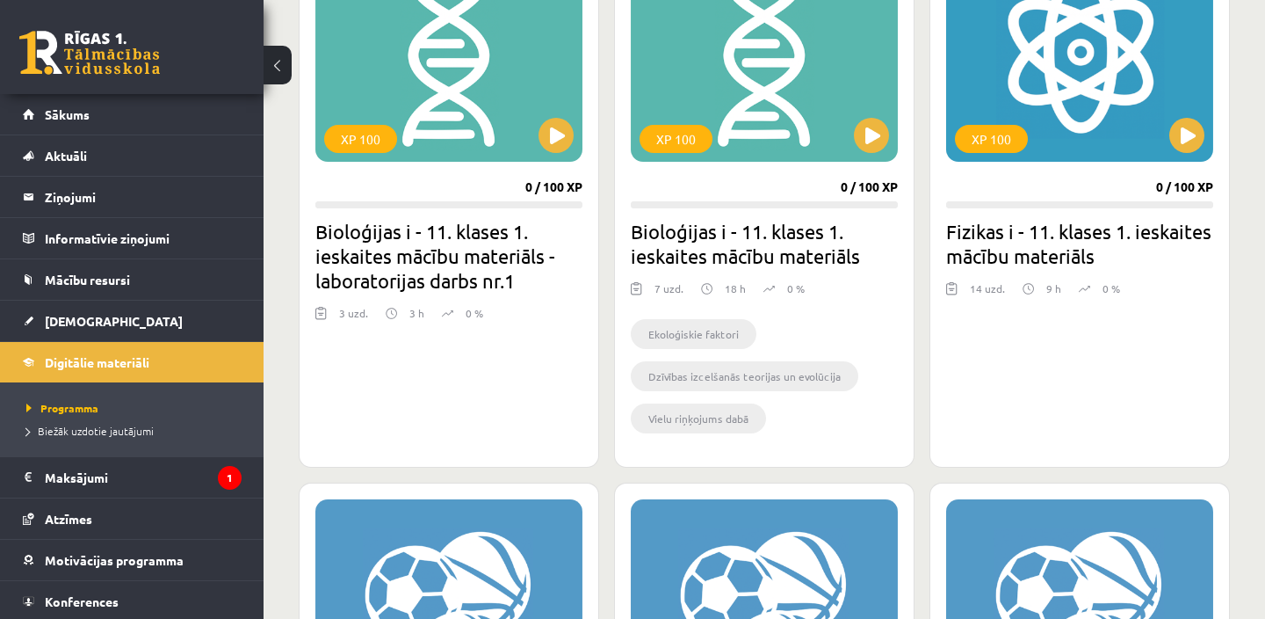
scroll to position [1168, 0]
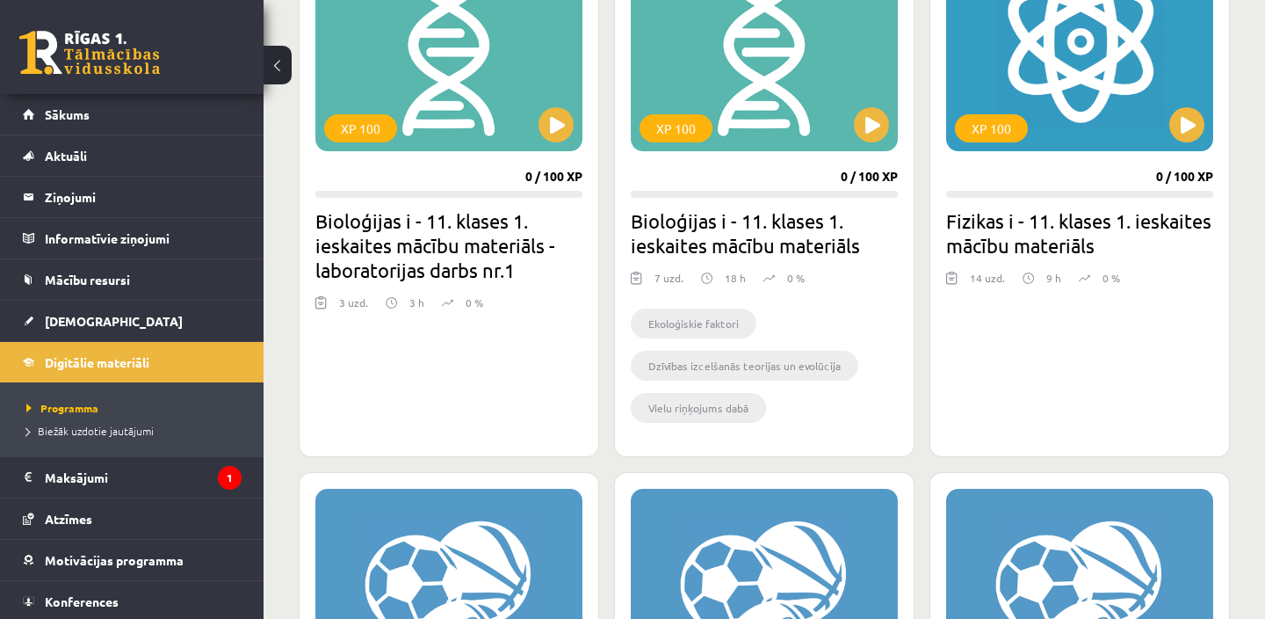
click at [78, 61] on link at bounding box center [89, 53] width 141 height 44
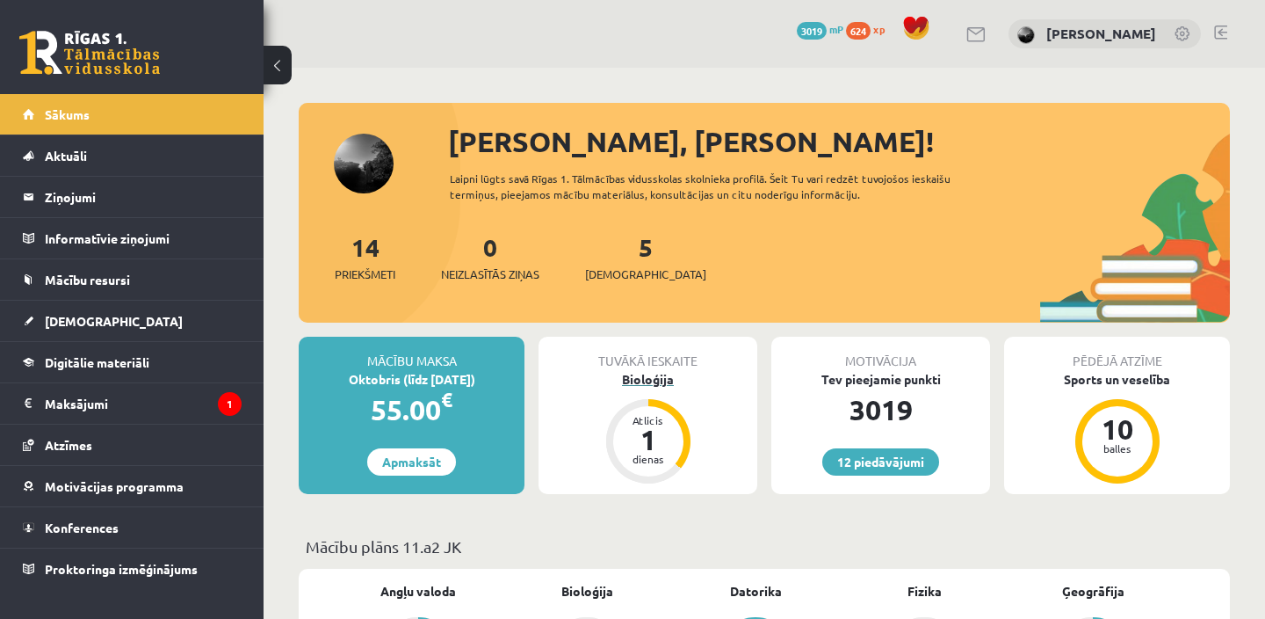
click at [676, 374] on div "Bioloģija" at bounding box center [648, 379] width 219 height 18
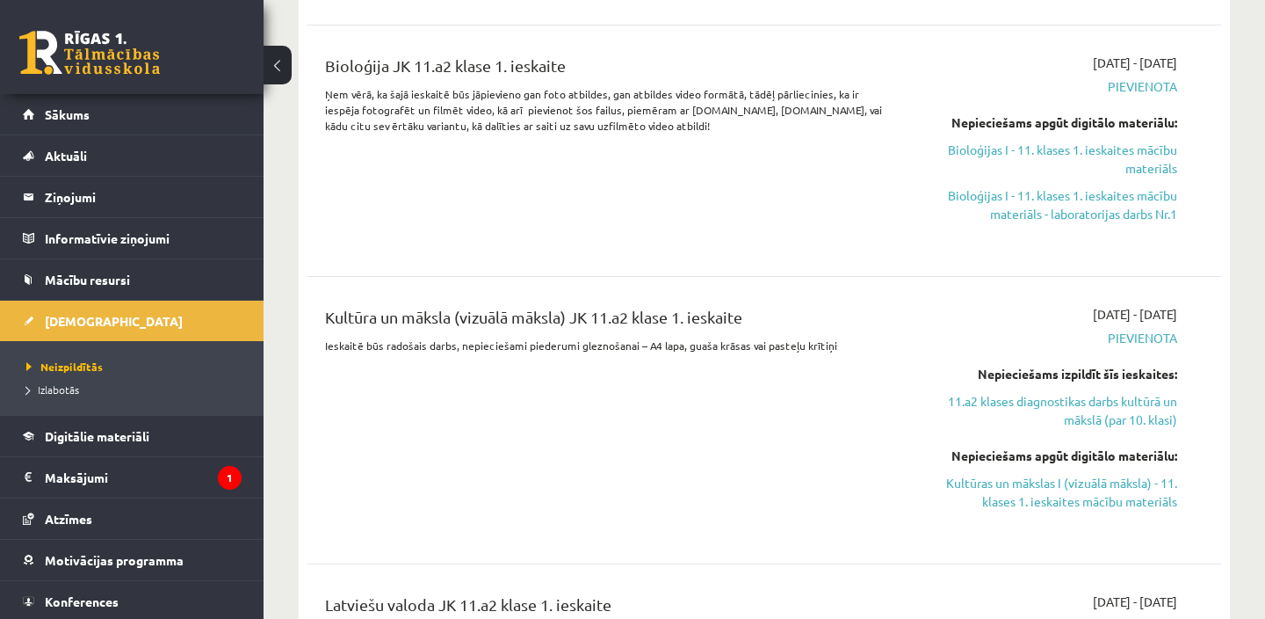
scroll to position [772, 0]
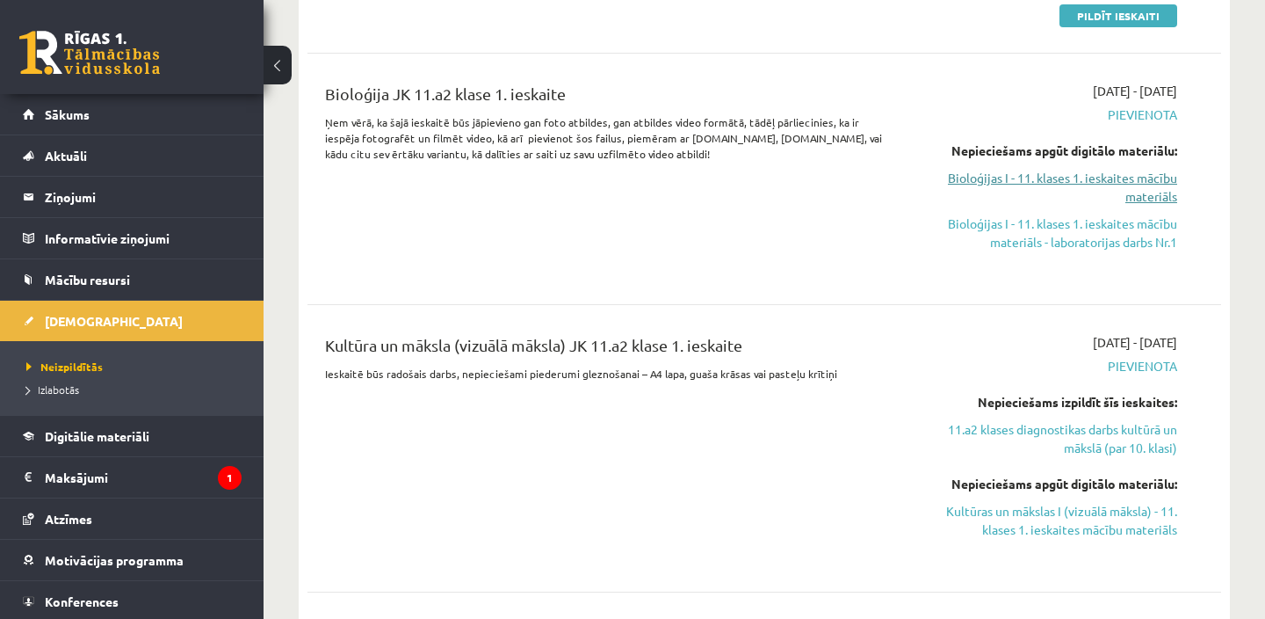
click at [1111, 175] on link "Bioloģijas I - 11. klases 1. ieskaites mācību materiāls" at bounding box center [1044, 187] width 266 height 37
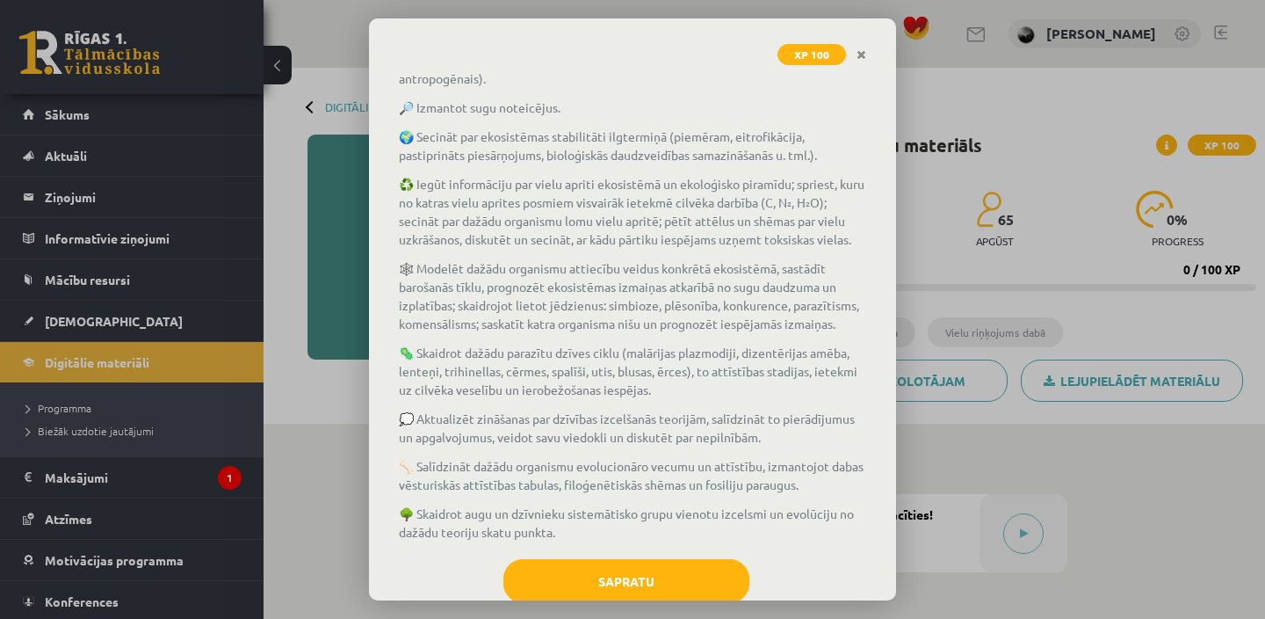
scroll to position [178, 0]
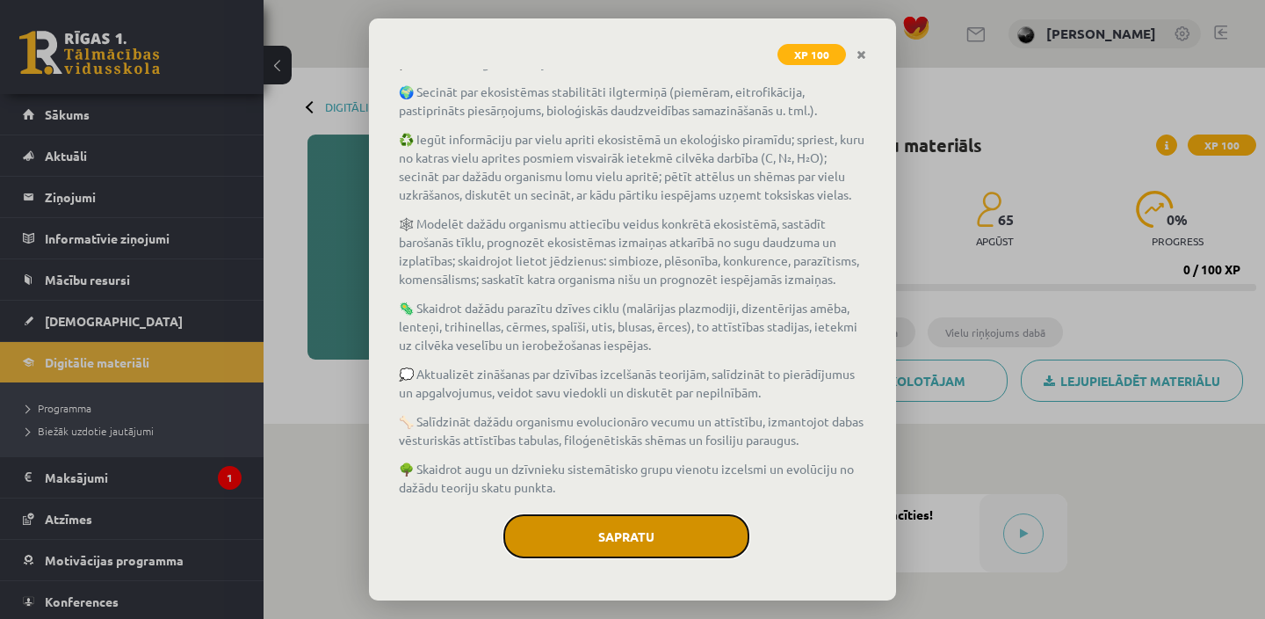
click at [689, 519] on button "Sapratu" at bounding box center [627, 536] width 246 height 44
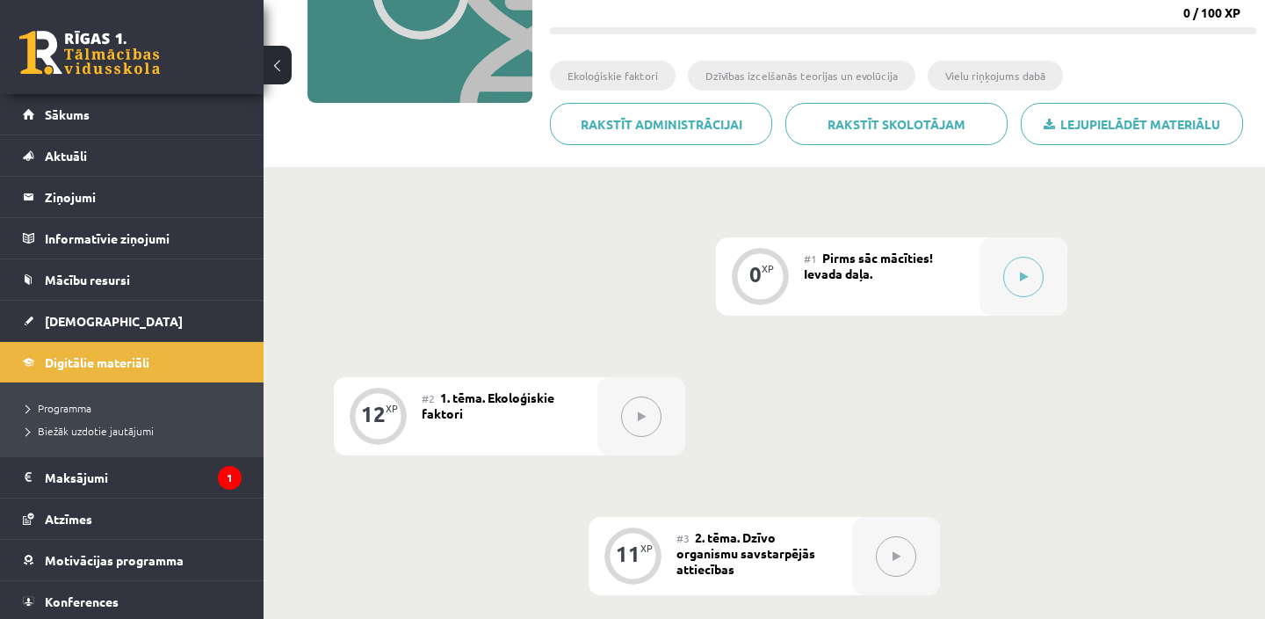
scroll to position [265, 0]
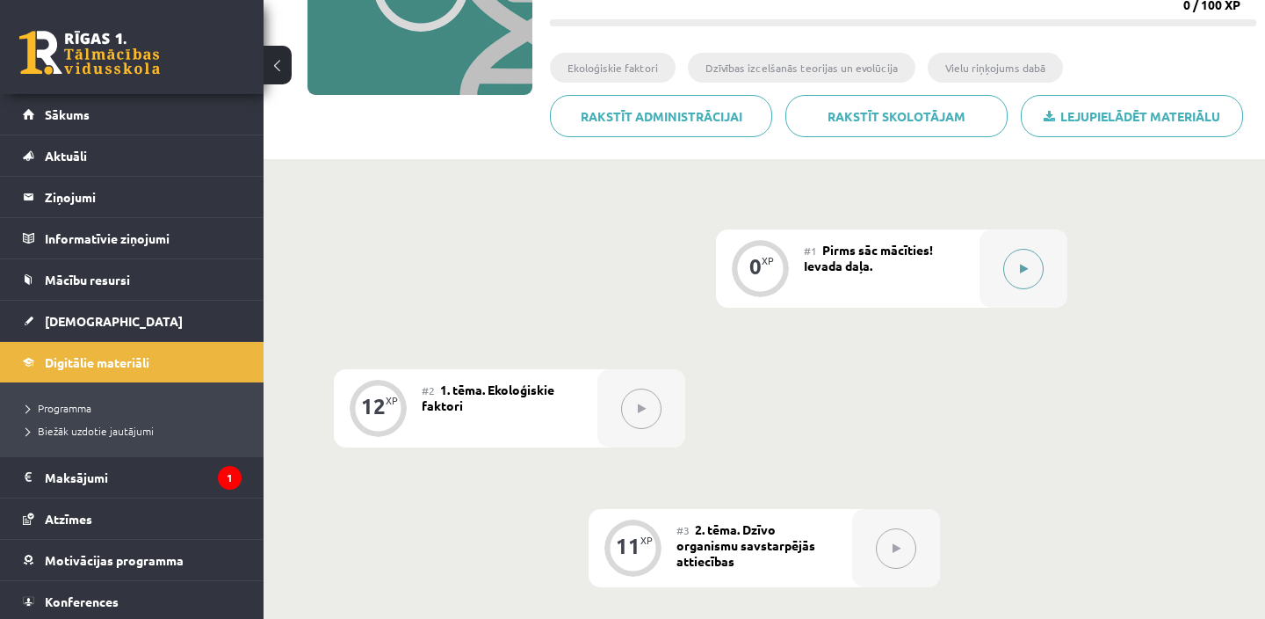
click at [1000, 274] on div at bounding box center [1024, 268] width 88 height 78
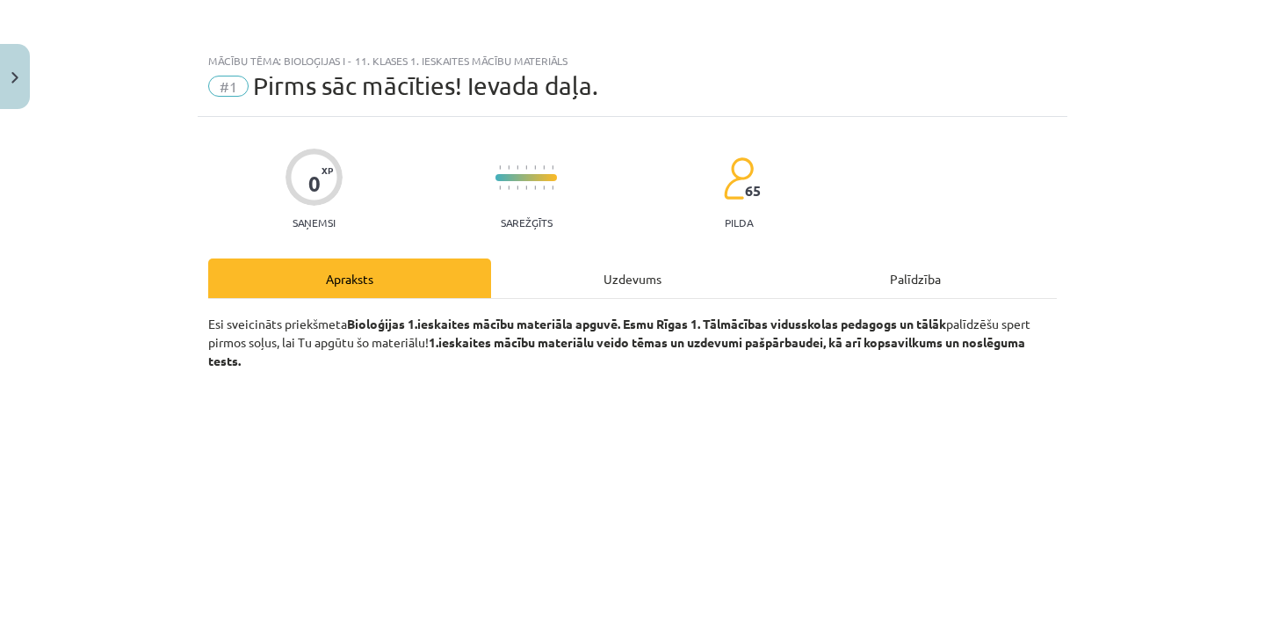
click at [660, 278] on div "Uzdevums" at bounding box center [632, 278] width 283 height 40
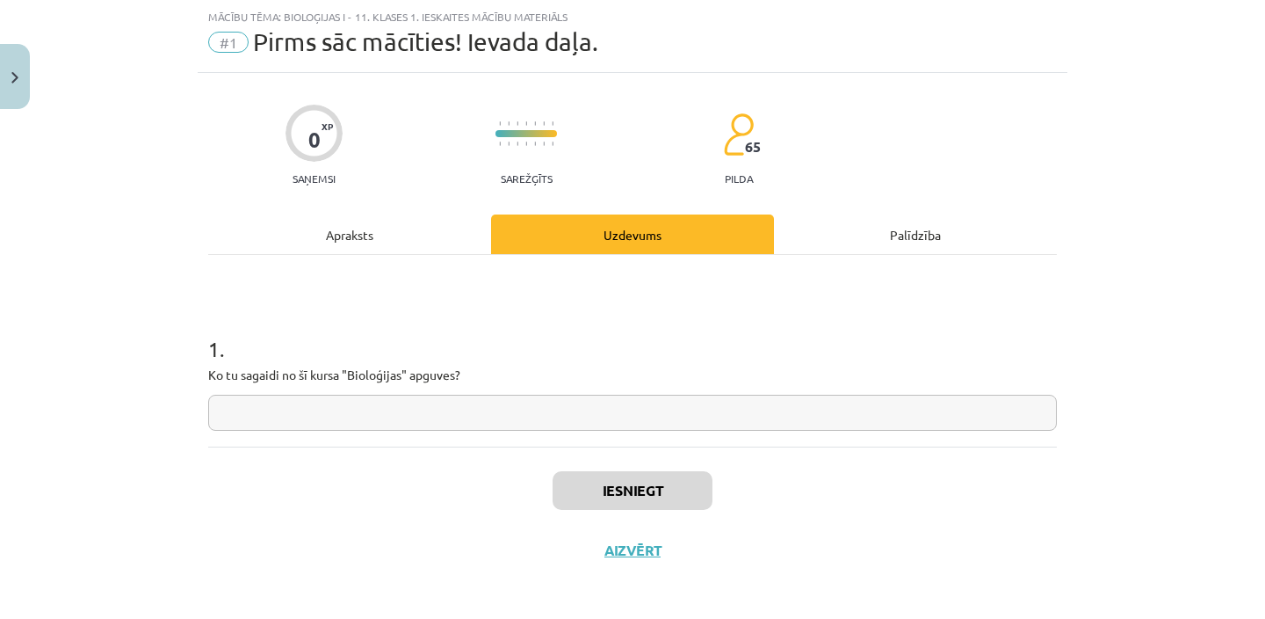
scroll to position [49, 0]
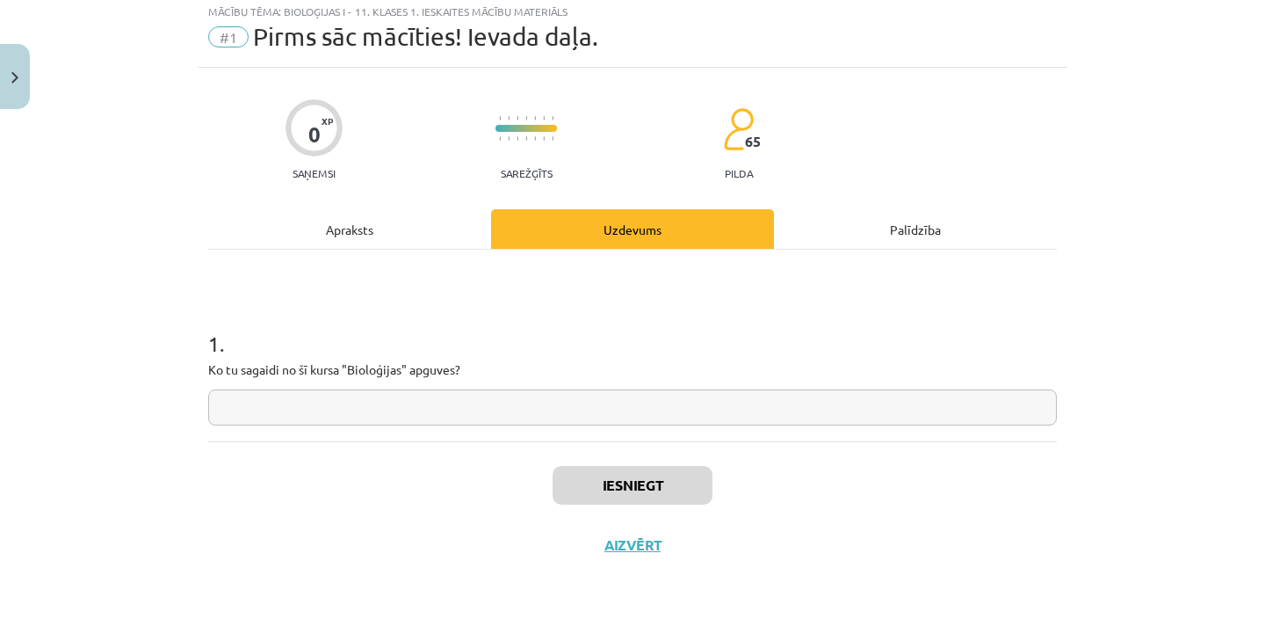
click at [642, 411] on input "text" at bounding box center [632, 407] width 849 height 36
type input "****"
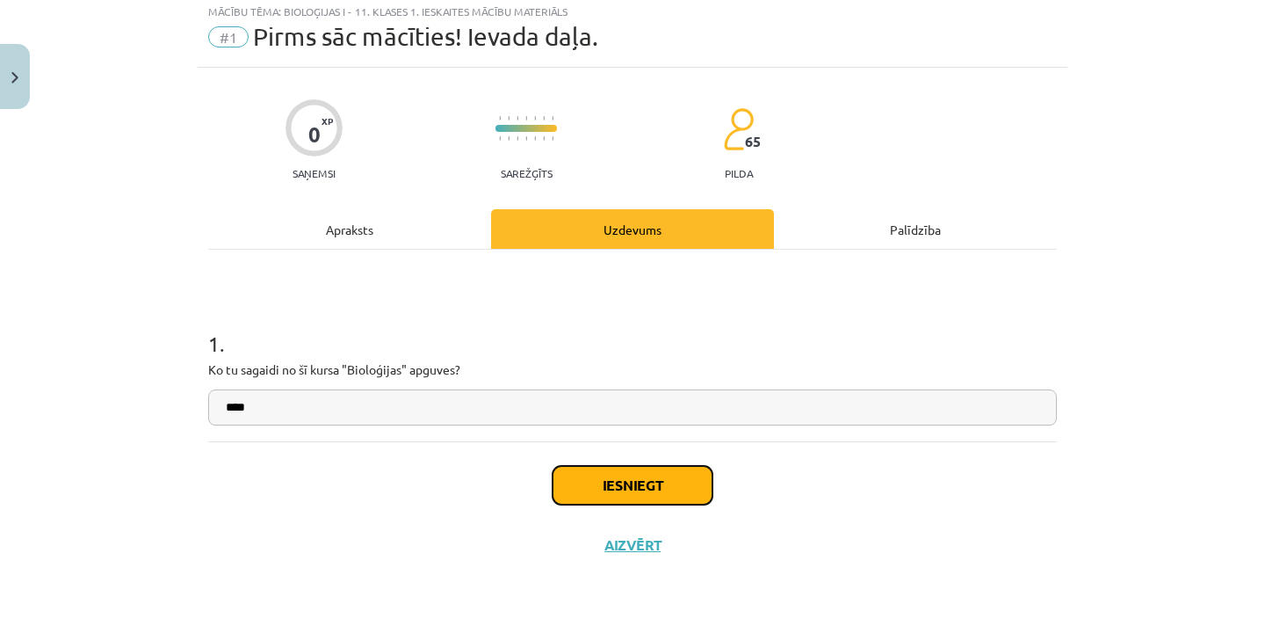
click at [634, 490] on button "Iesniegt" at bounding box center [633, 485] width 160 height 39
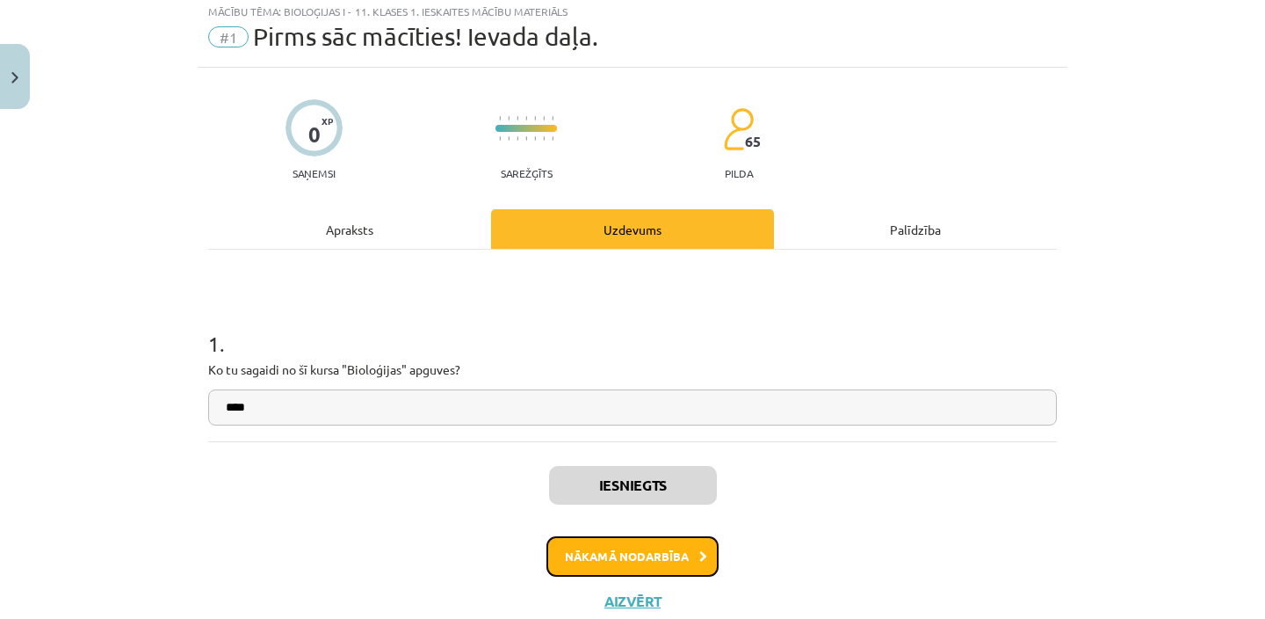
click at [635, 554] on button "Nākamā nodarbība" at bounding box center [633, 556] width 172 height 40
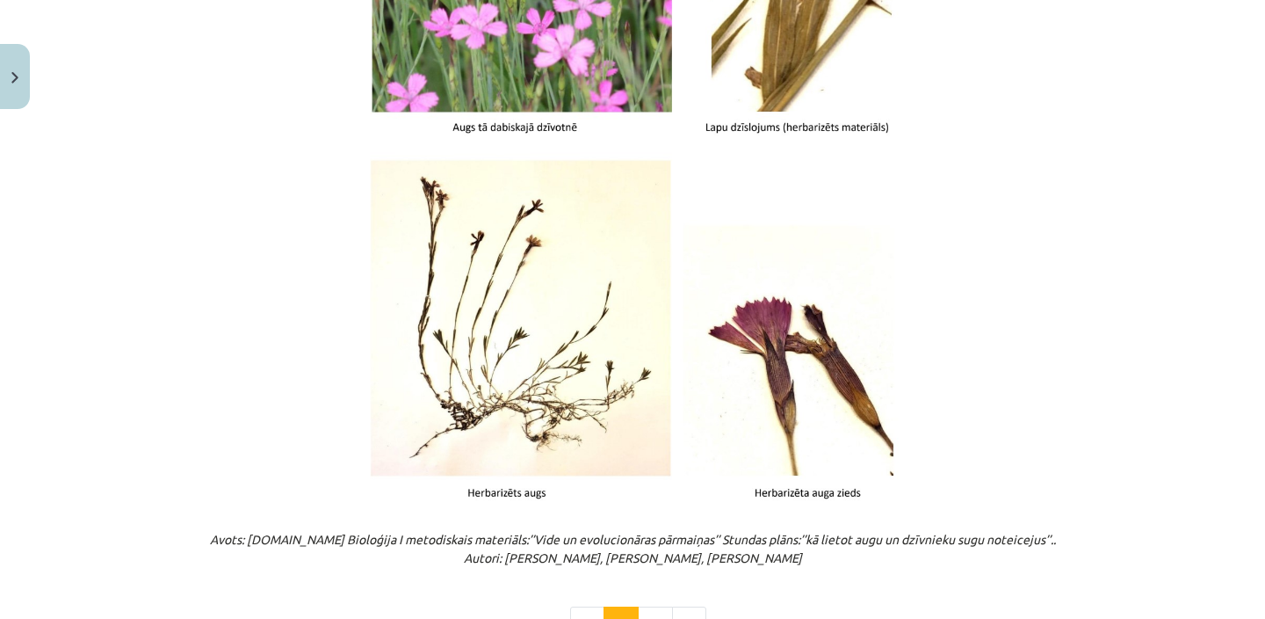
scroll to position [2248, 0]
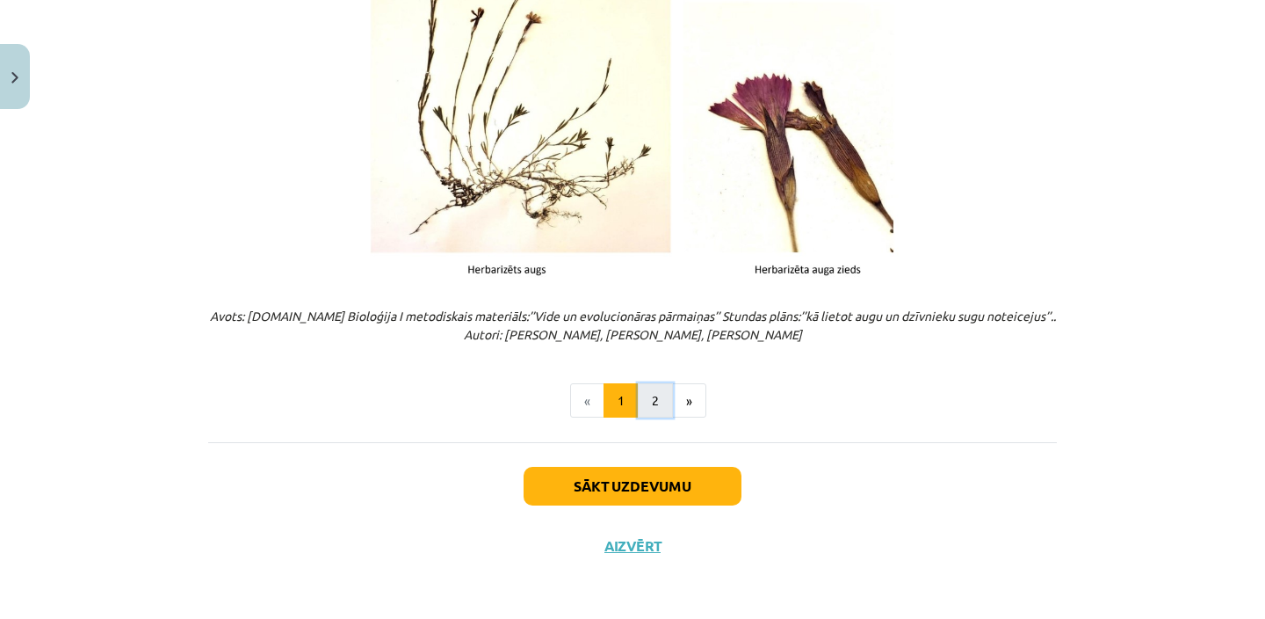
click at [659, 402] on button "2" at bounding box center [655, 400] width 35 height 35
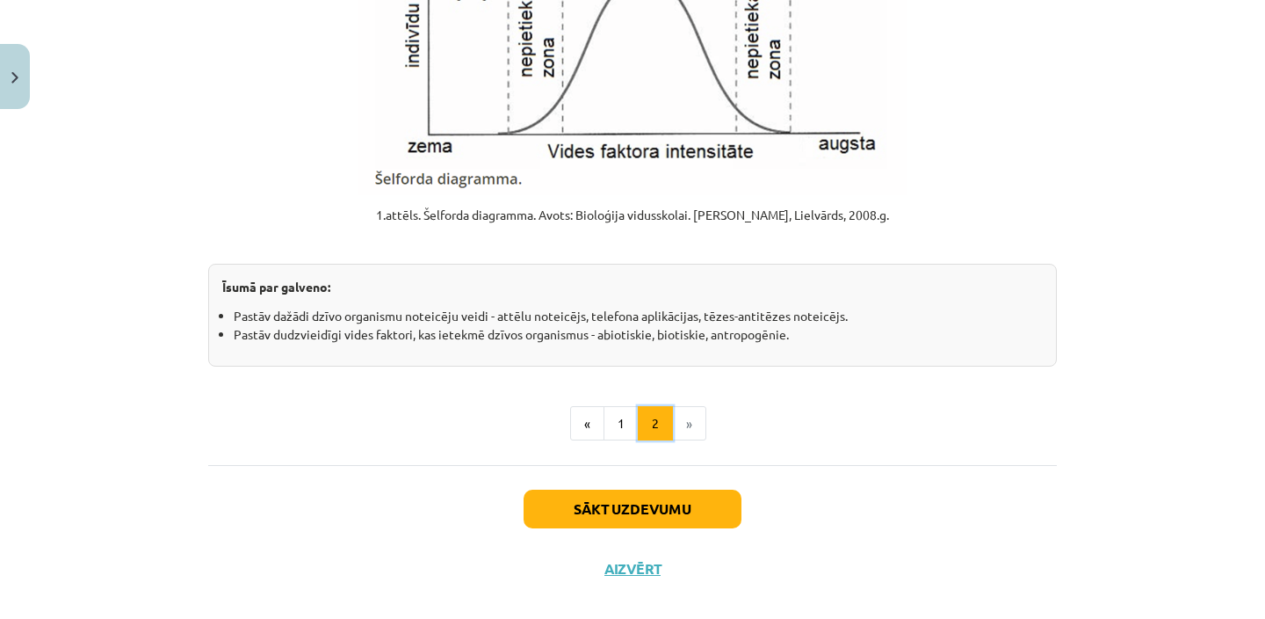
scroll to position [2233, 0]
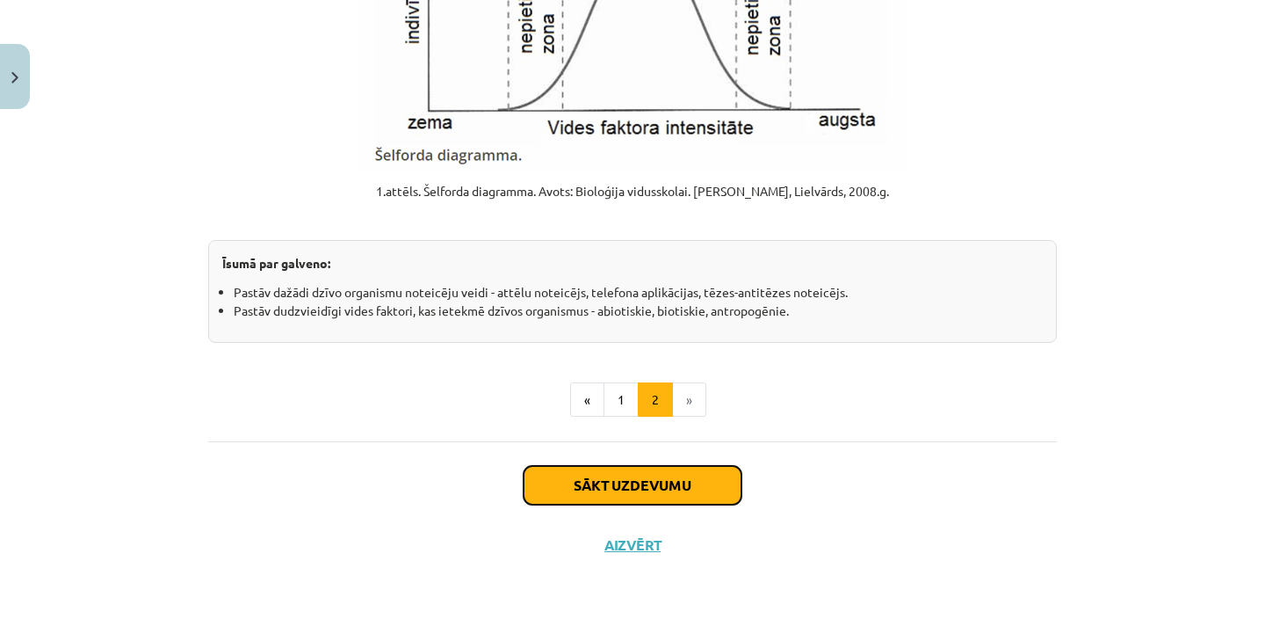
click at [653, 498] on button "Sākt uzdevumu" at bounding box center [633, 485] width 218 height 39
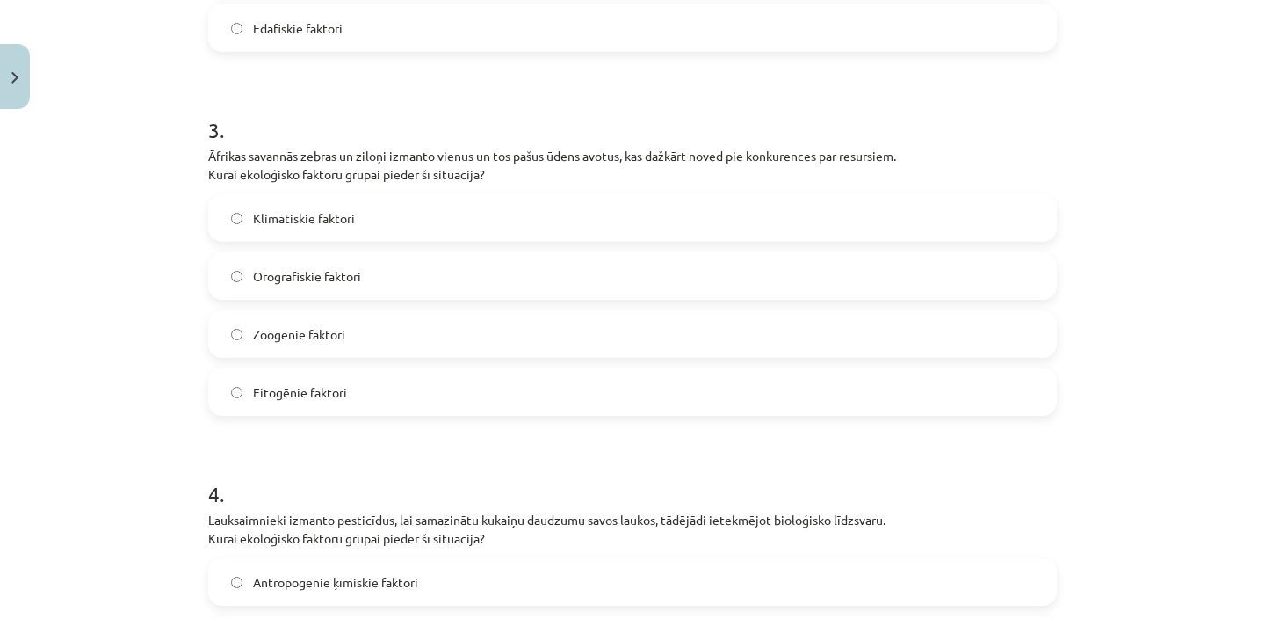
scroll to position [1355, 0]
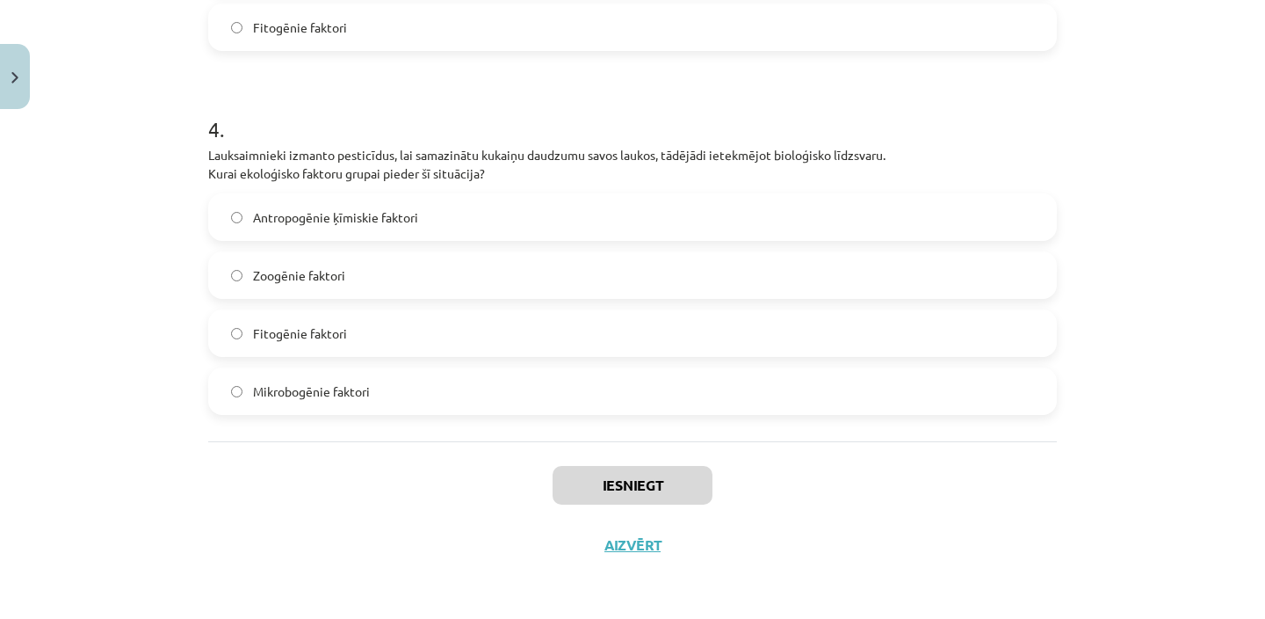
click at [636, 554] on div "Iesniegt Aizvērt" at bounding box center [632, 502] width 849 height 123
